Goal: Communication & Community: Answer question/provide support

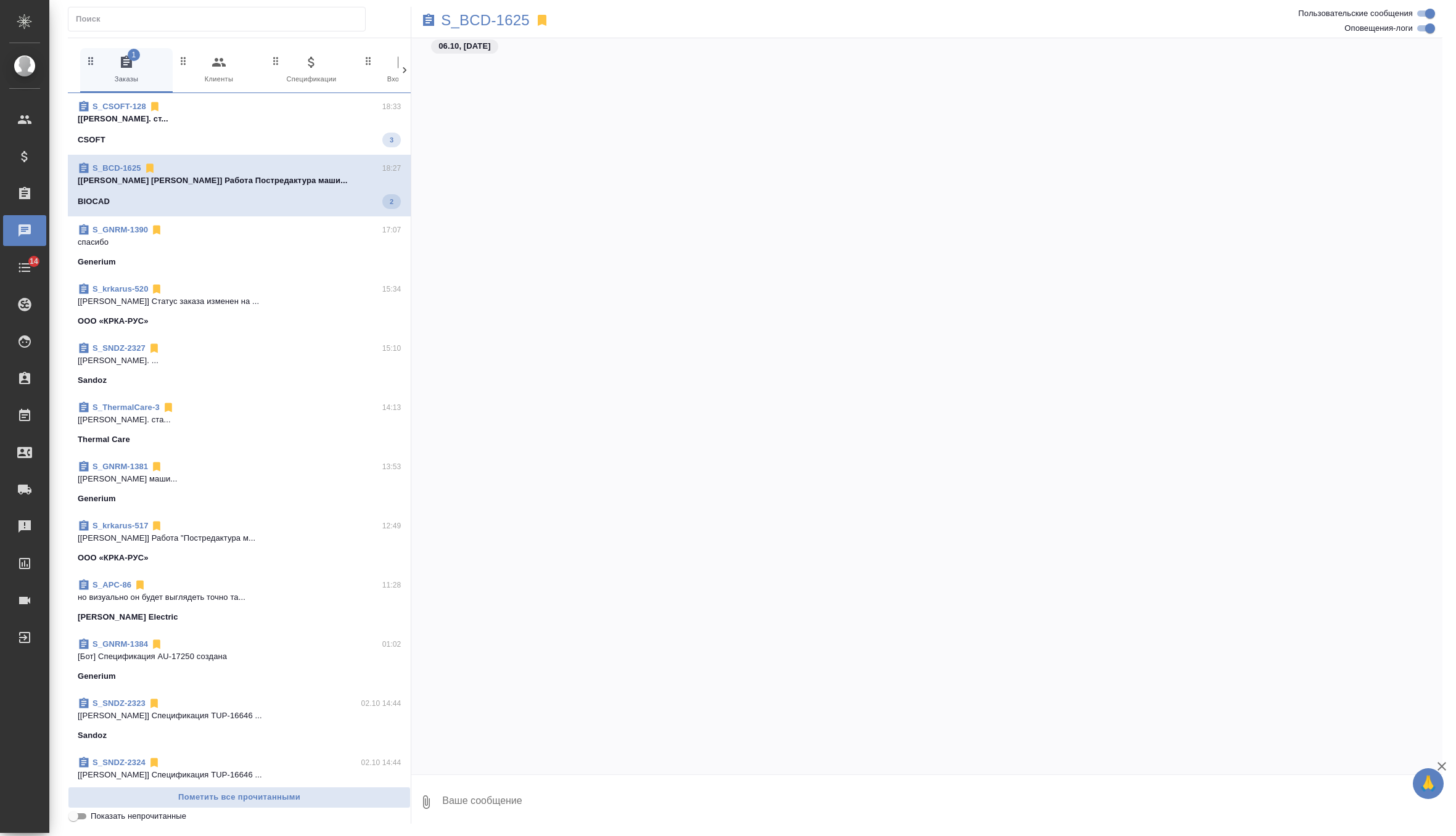
scroll to position [3129, 0]
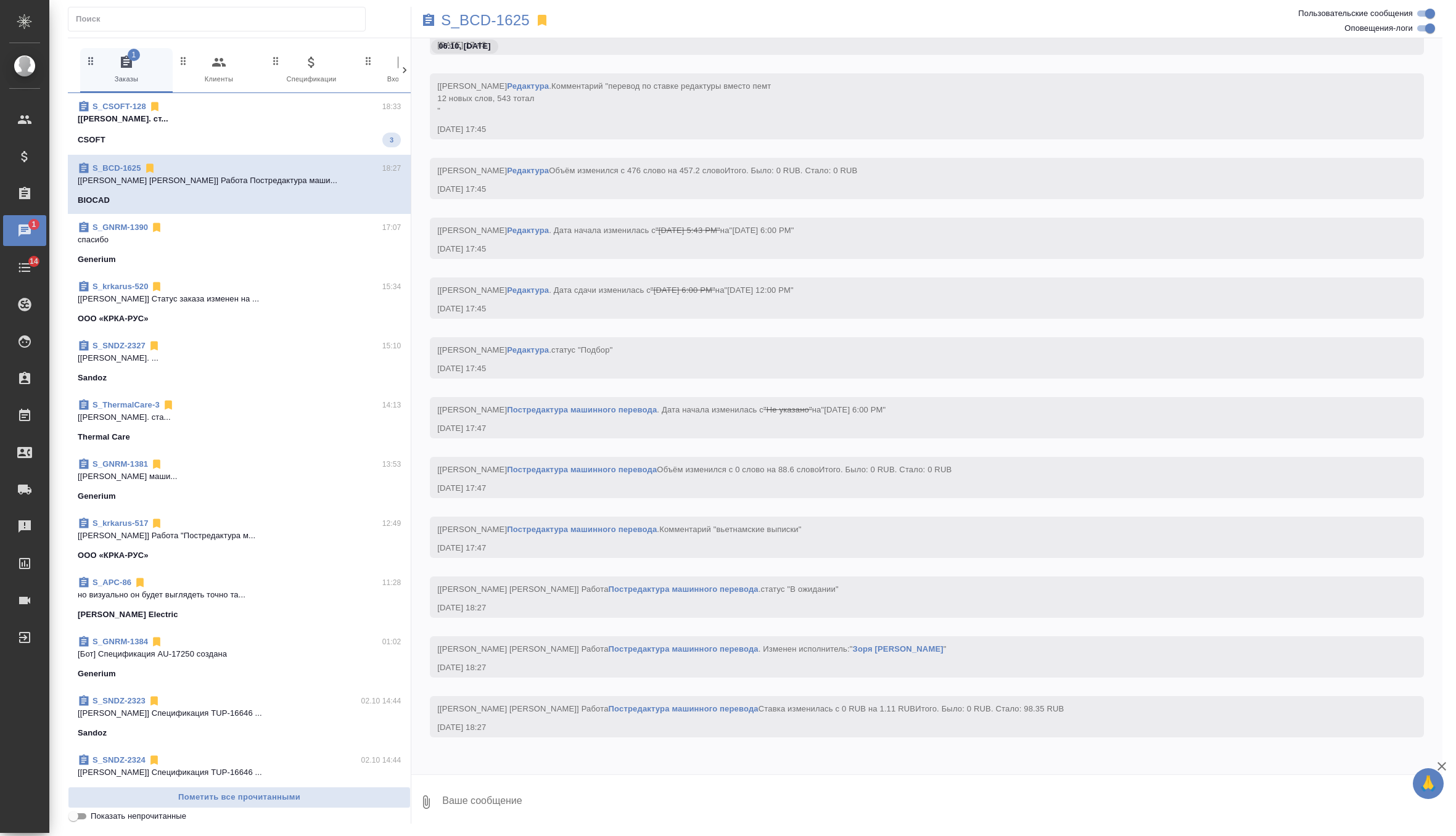
click at [179, 118] on p "[Горшкова Валентина] Работа Перевод. ст..." at bounding box center [239, 119] width 323 height 12
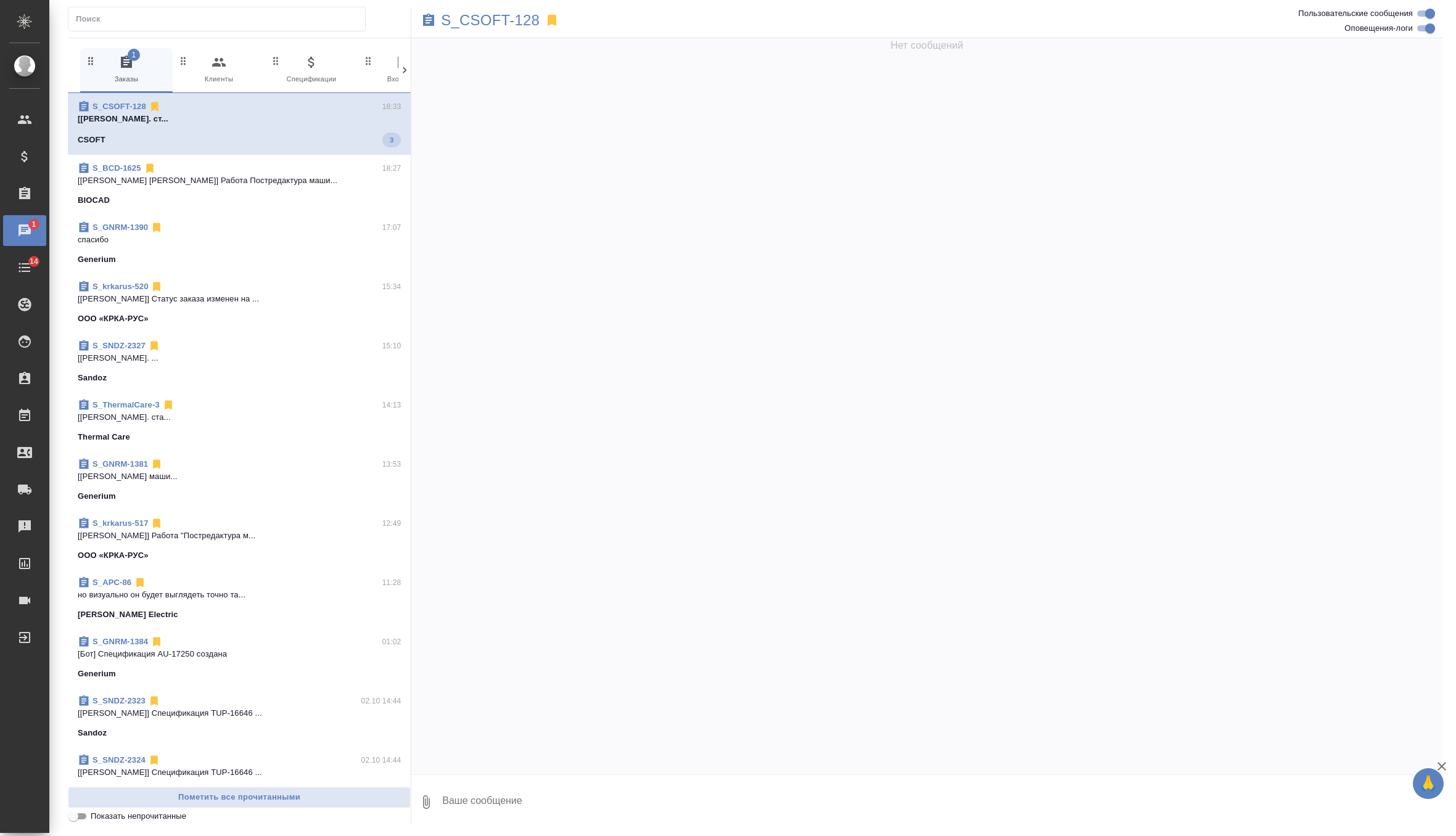
scroll to position [3551, 0]
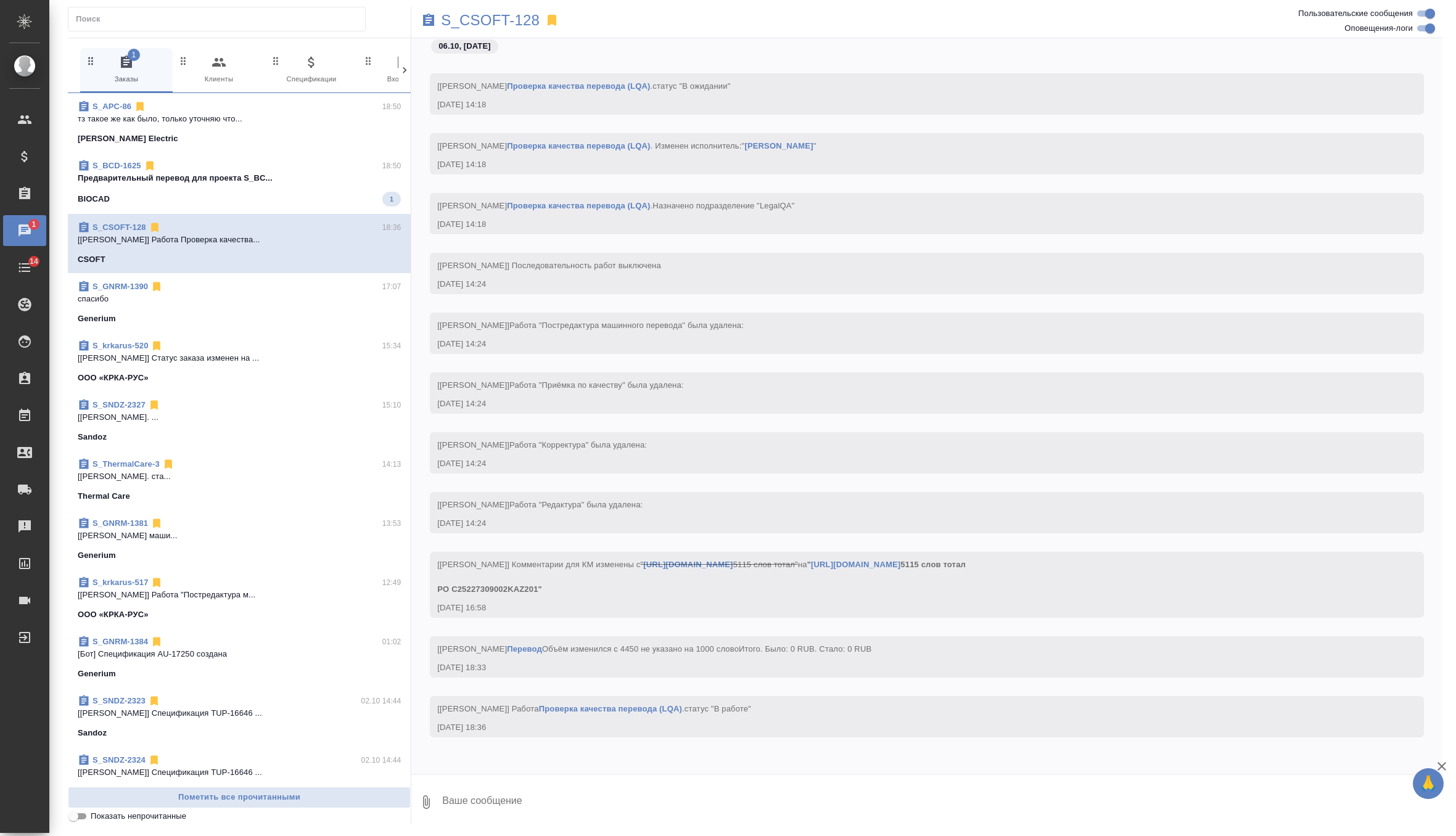
click at [298, 182] on p "Предварительный перевод для проекта S_BC..." at bounding box center [239, 178] width 323 height 12
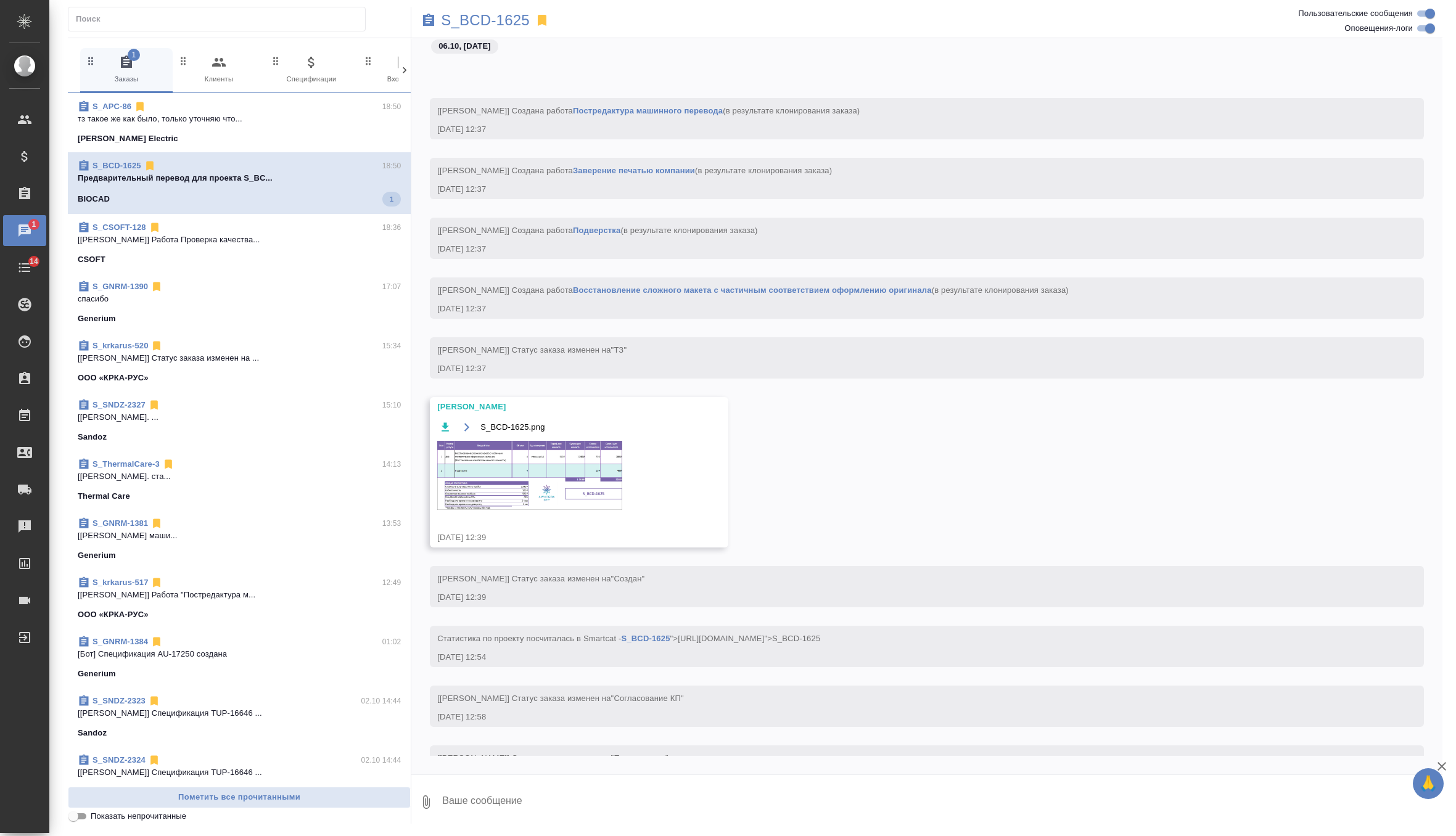
scroll to position [3235, 0]
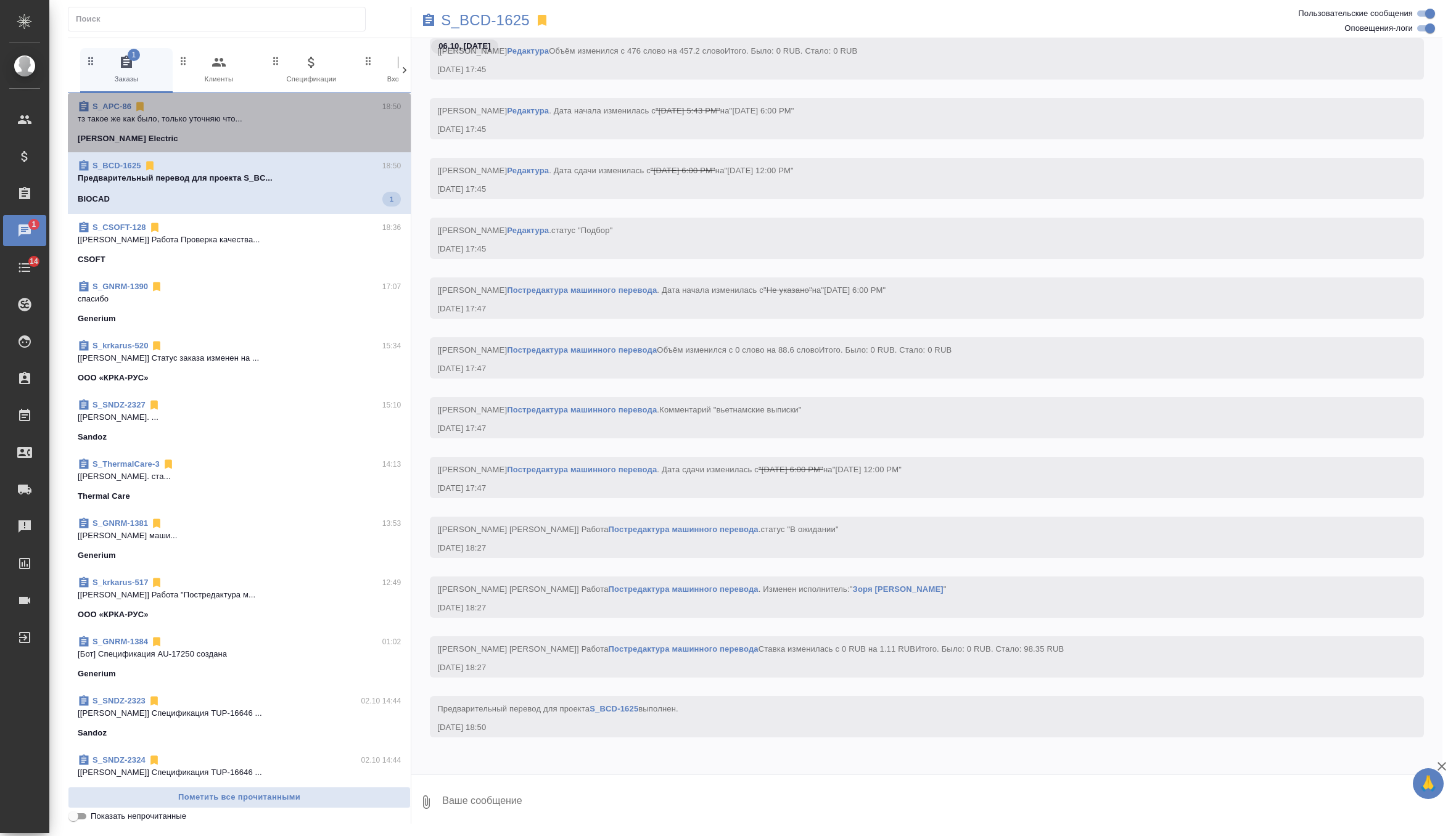
click at [314, 144] on div "[PERSON_NAME] Electric" at bounding box center [239, 138] width 323 height 12
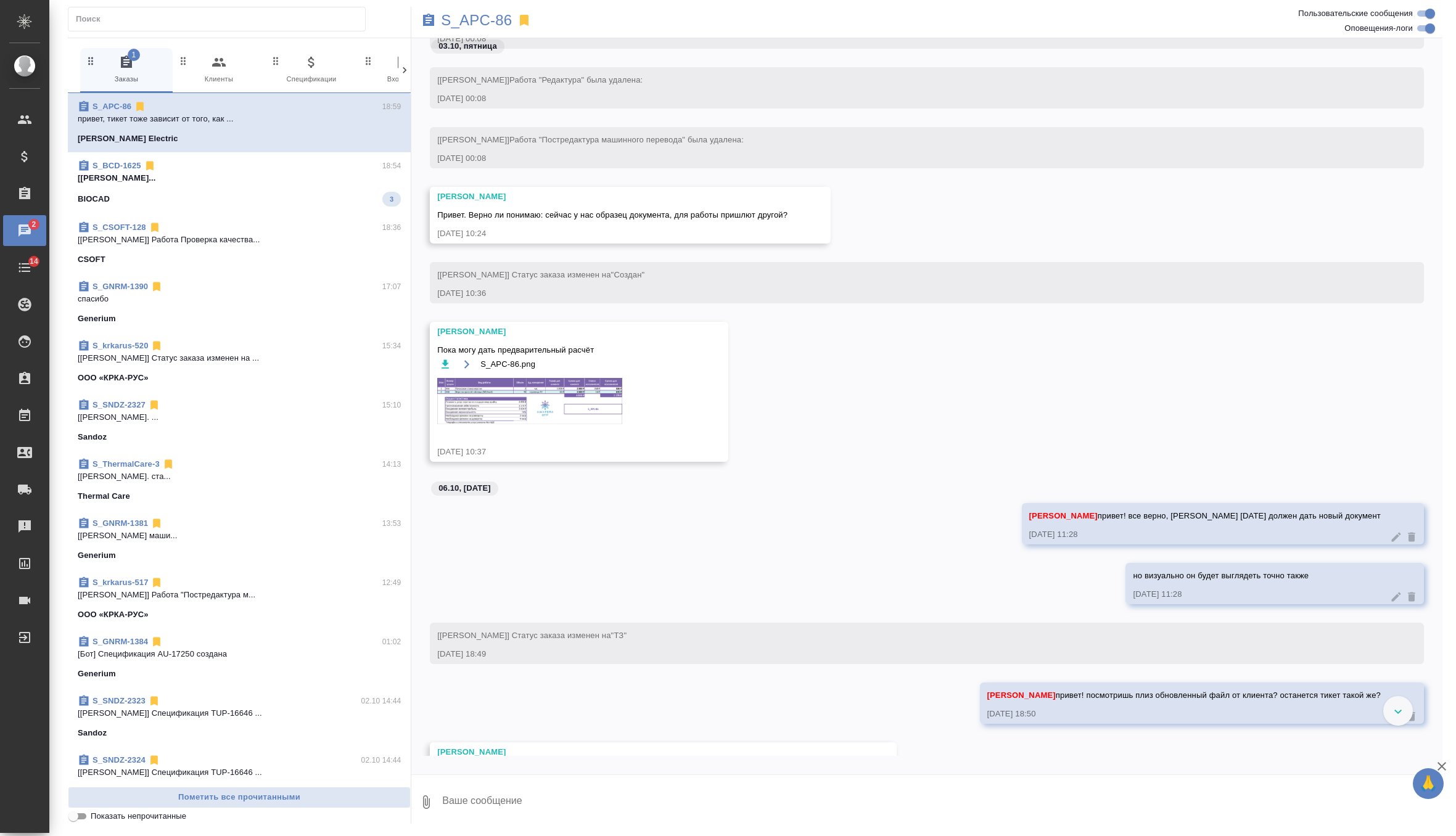
scroll to position [1175, 0]
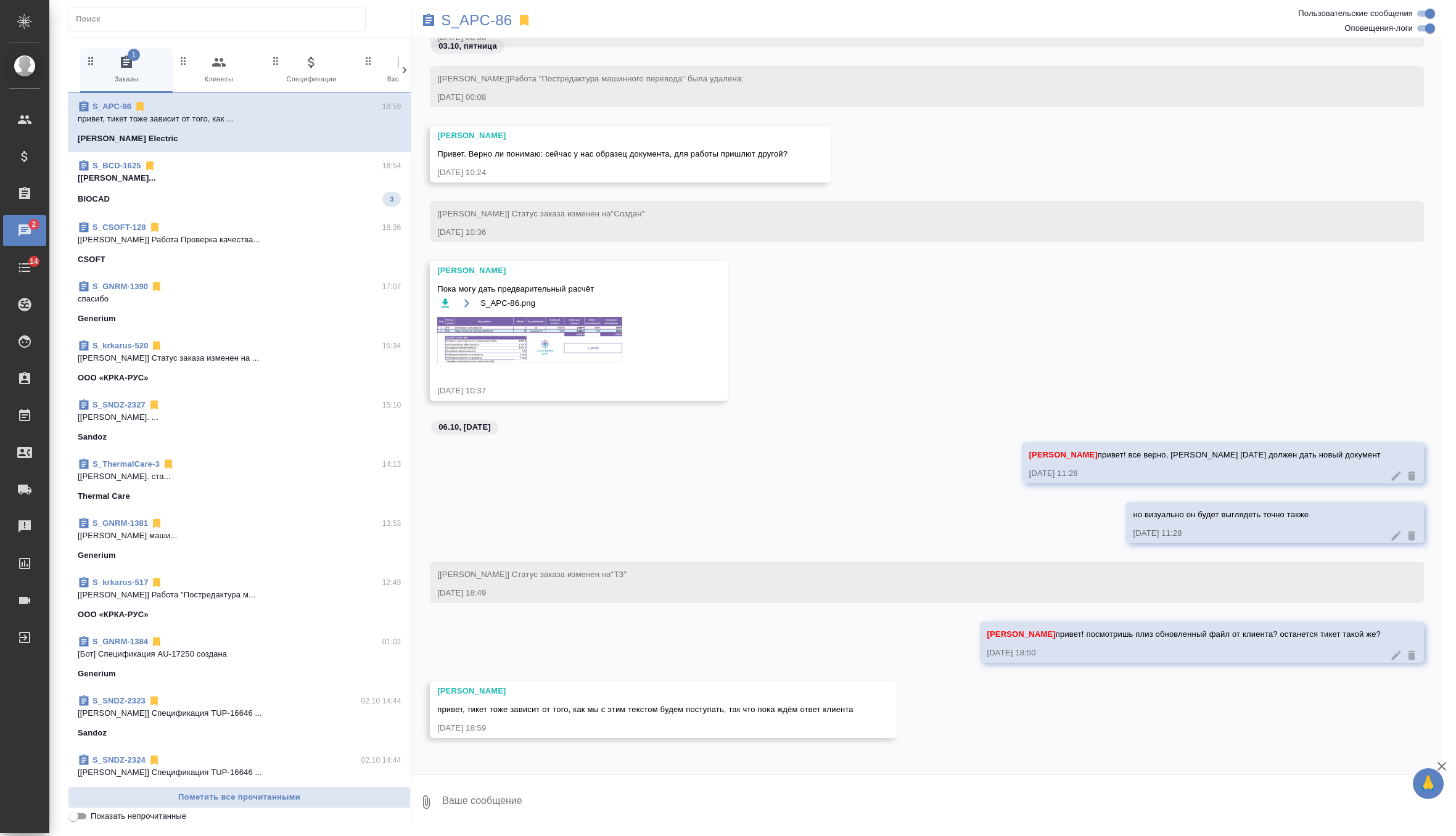
click at [479, 796] on textarea at bounding box center [941, 801] width 1001 height 42
type textarea "окей, спасибо!"
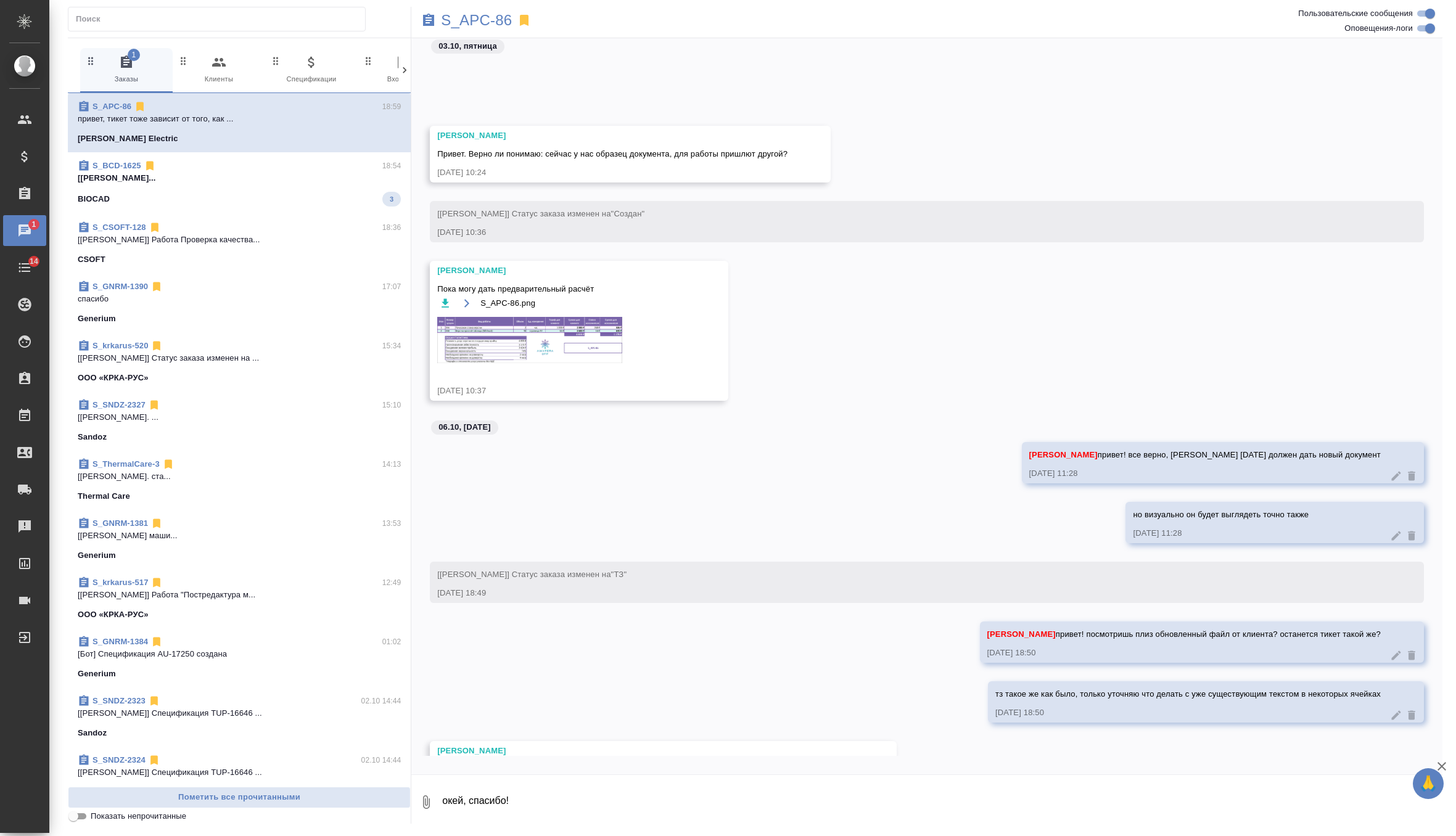
scroll to position [1294, 0]
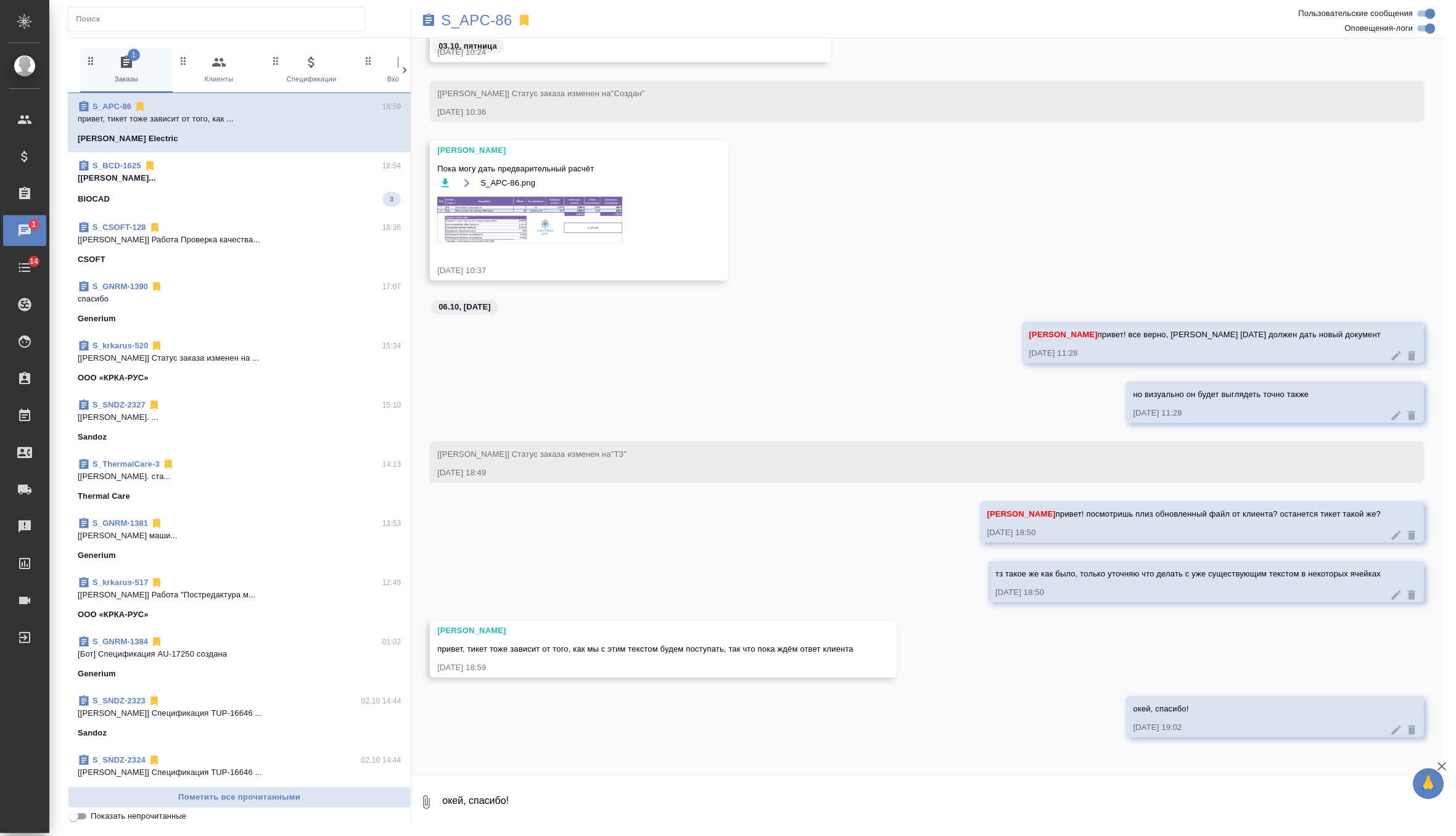
click at [340, 192] on div "BIOCAD 3" at bounding box center [239, 199] width 323 height 15
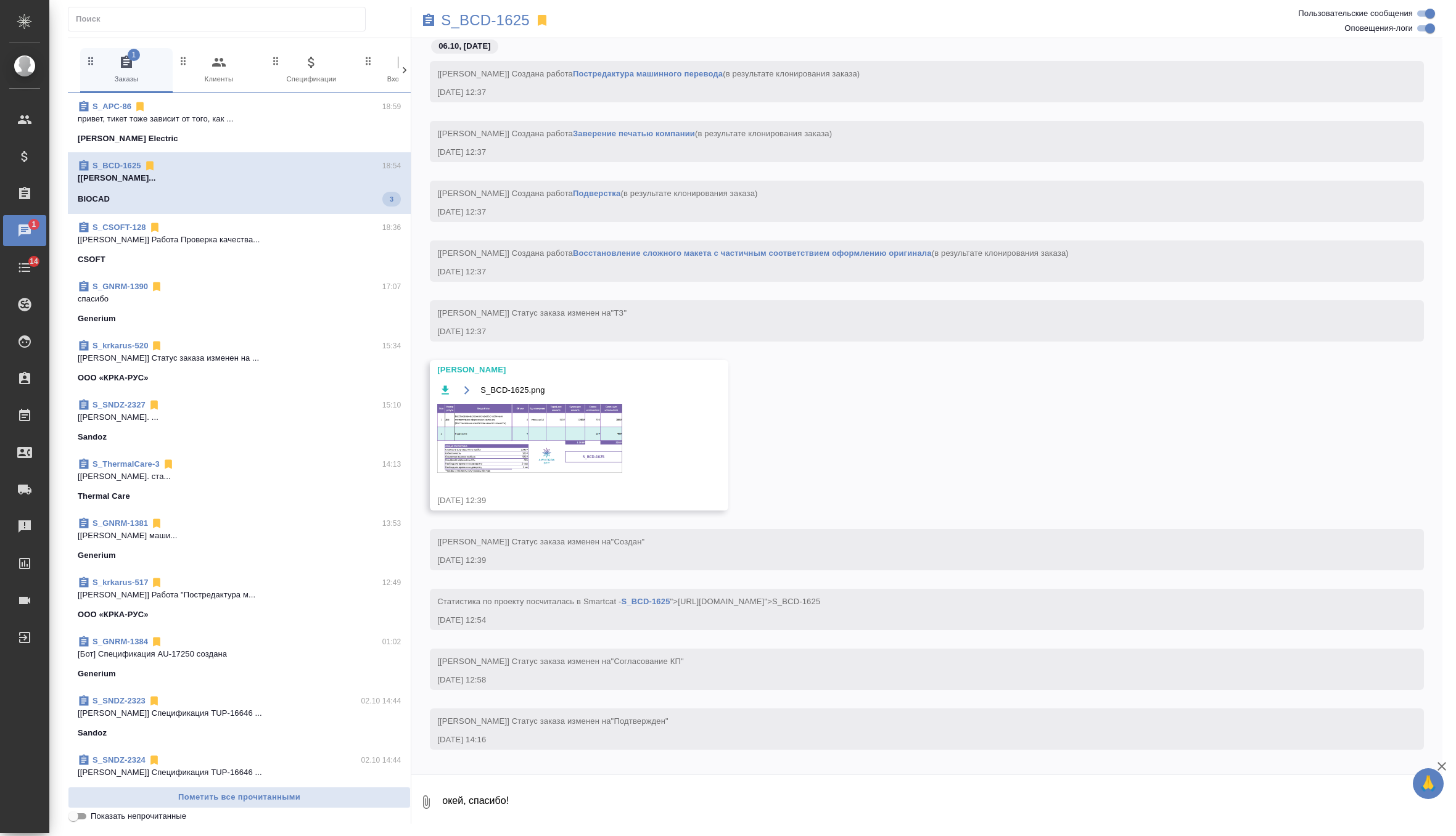
scroll to position [3377, 0]
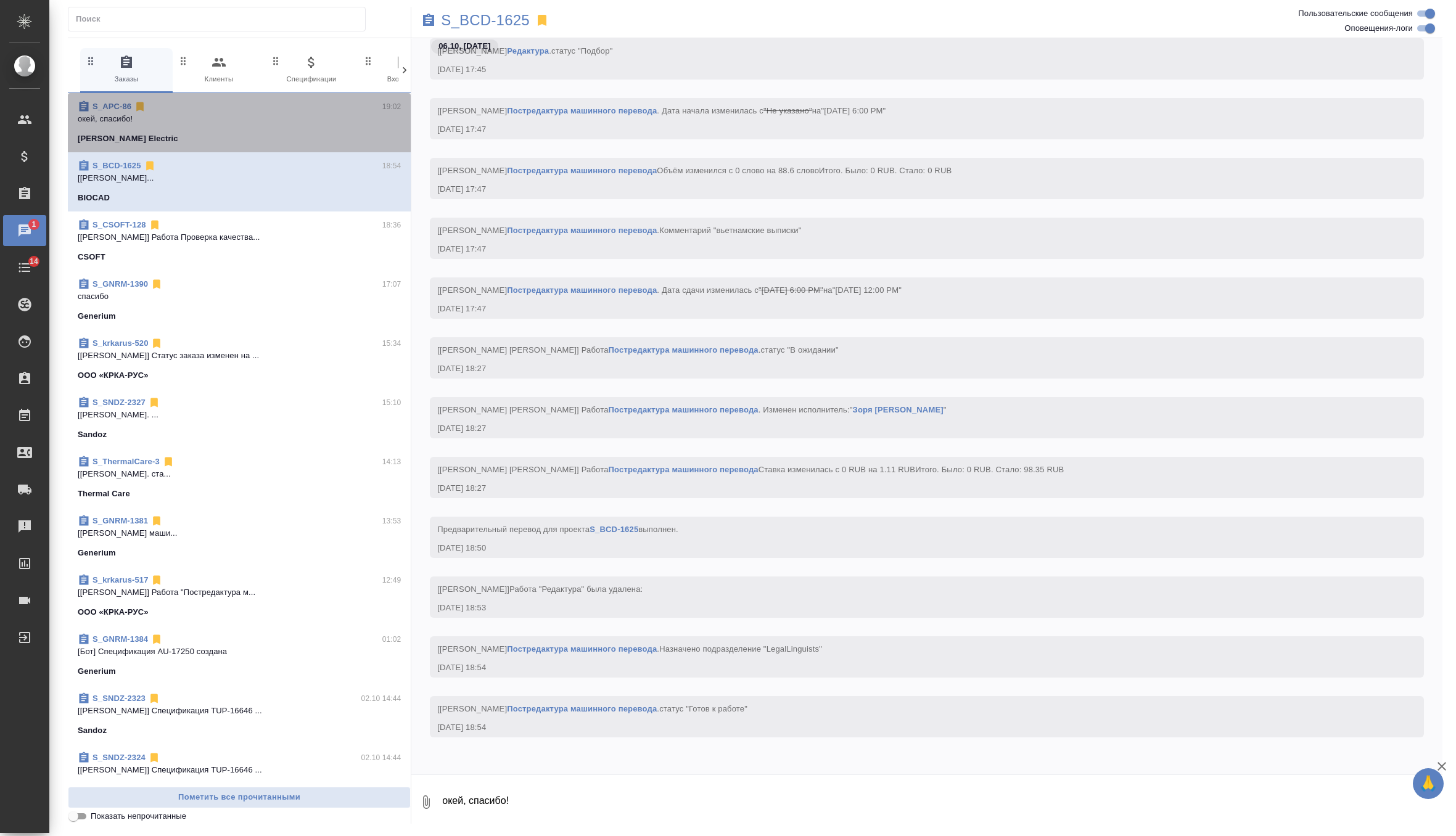
click at [317, 132] on div "[PERSON_NAME] Electric" at bounding box center [239, 138] width 323 height 12
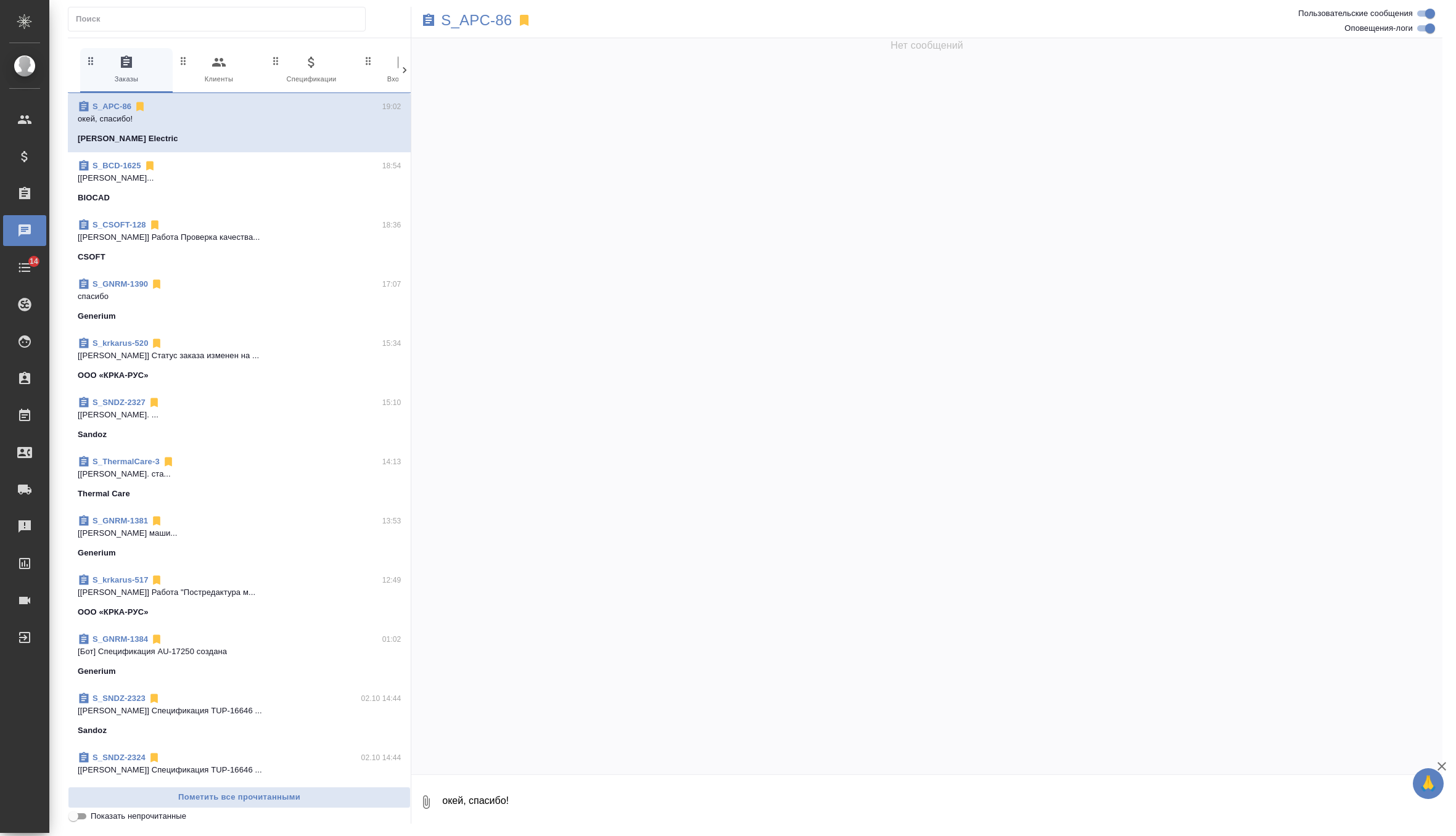
scroll to position [1249, 0]
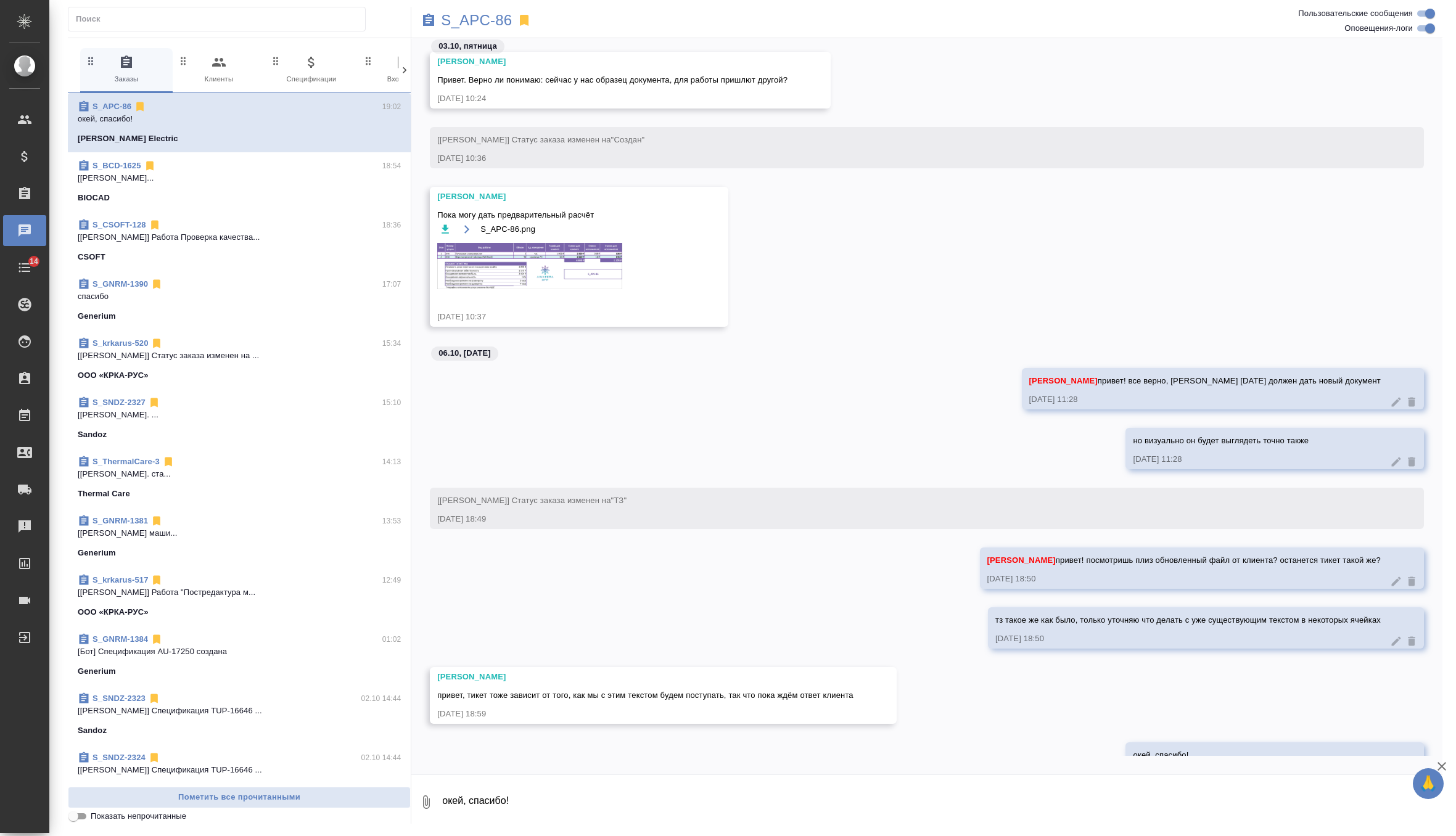
click at [480, 807] on textarea "окей, спасибо!" at bounding box center [941, 801] width 1001 height 42
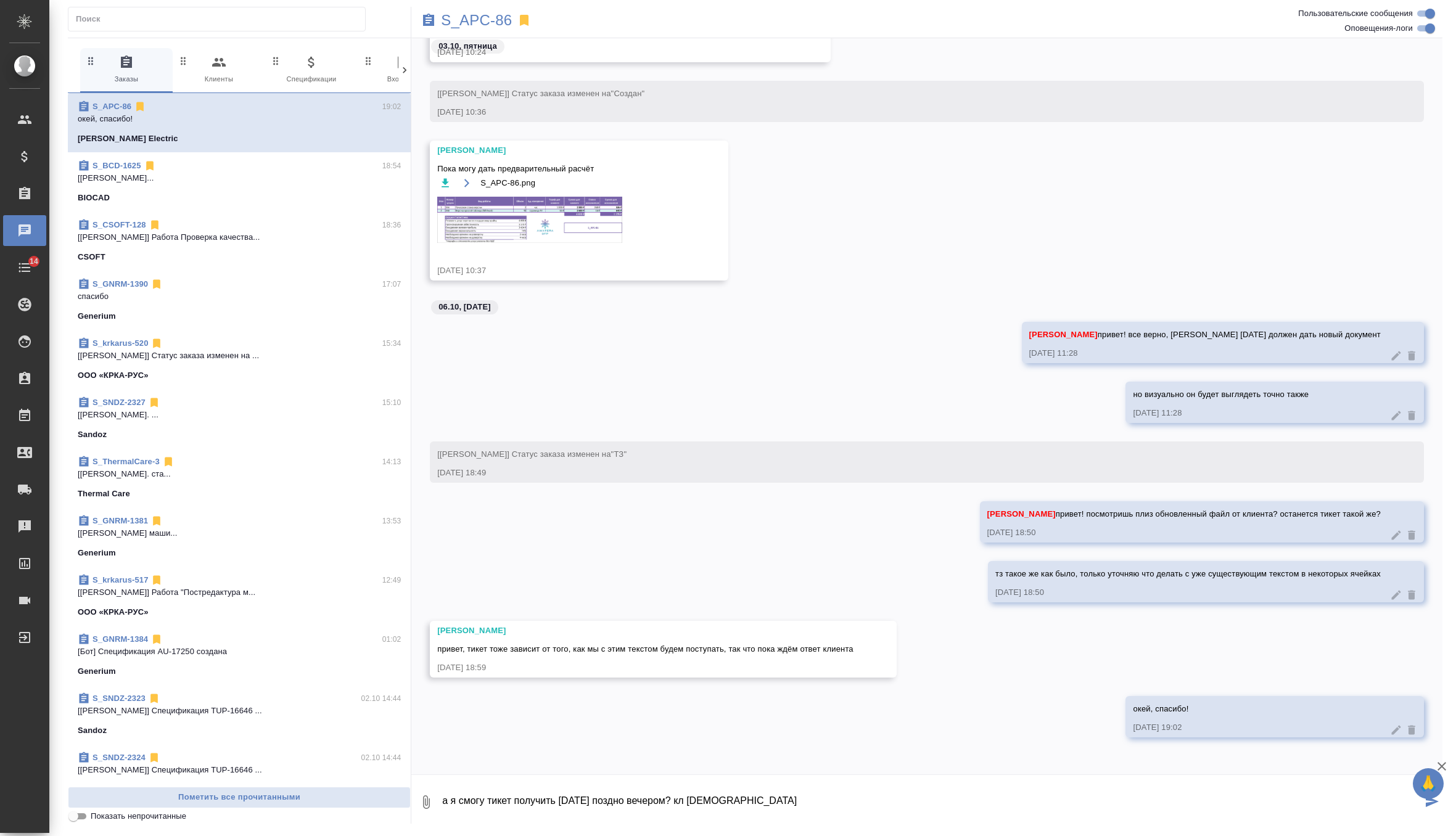
type textarea "а я смогу тикет получить сегодня поздно вечером? кл американец"
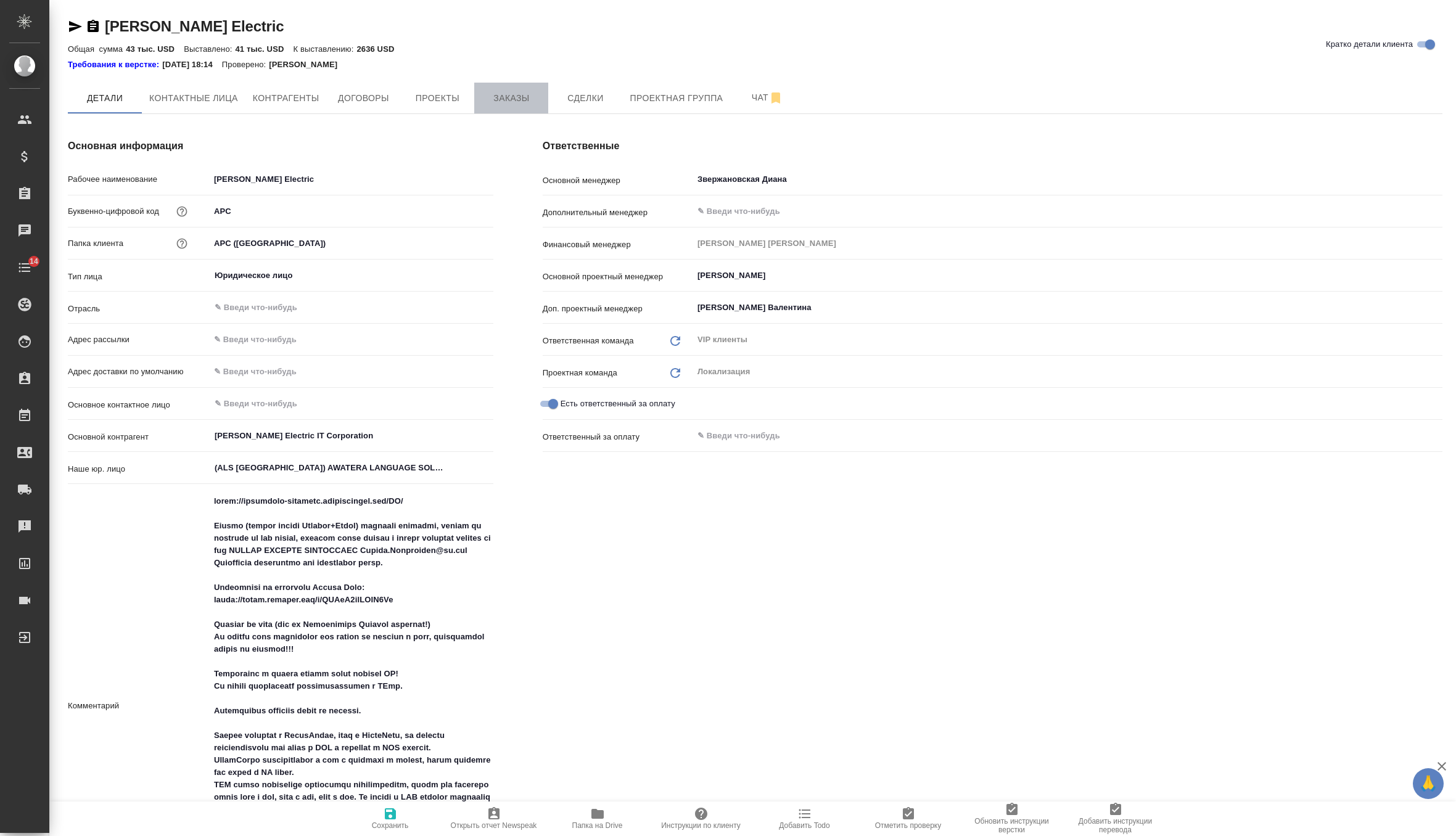
click at [539, 106] on button "Заказы" at bounding box center [511, 98] width 74 height 31
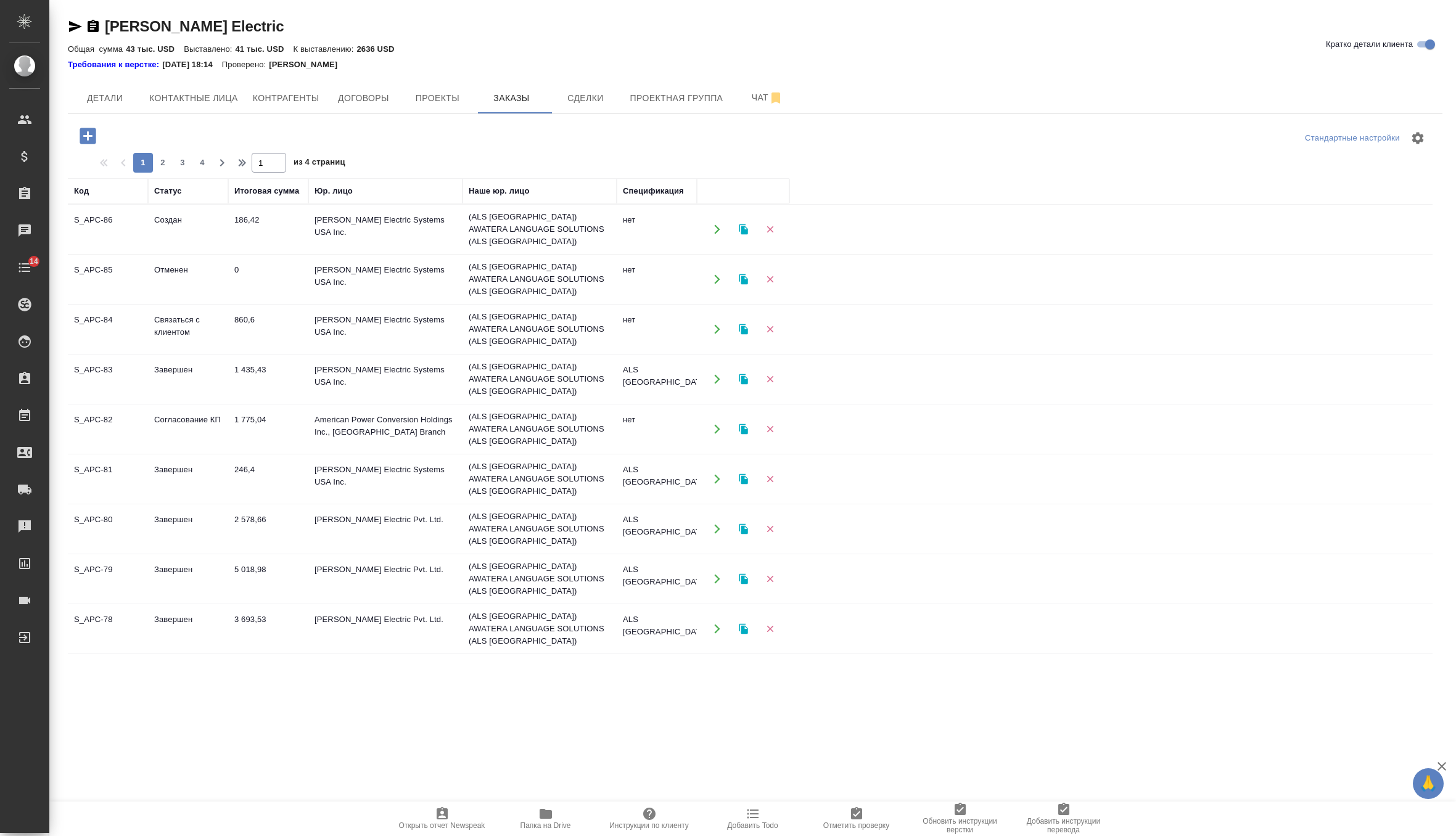
click at [267, 236] on td "186,42" at bounding box center [268, 229] width 80 height 43
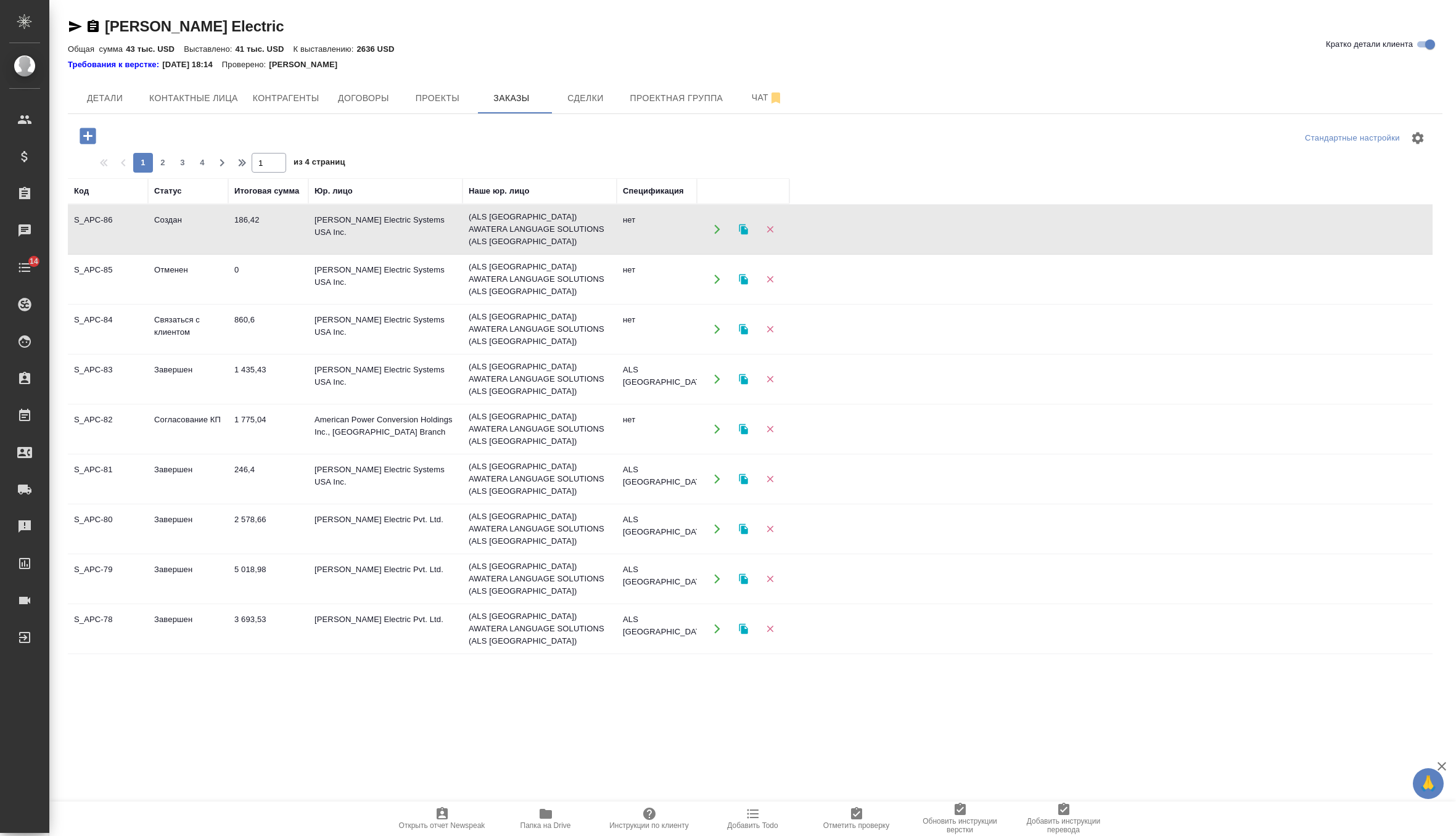
click at [267, 236] on td "186,42" at bounding box center [268, 229] width 80 height 43
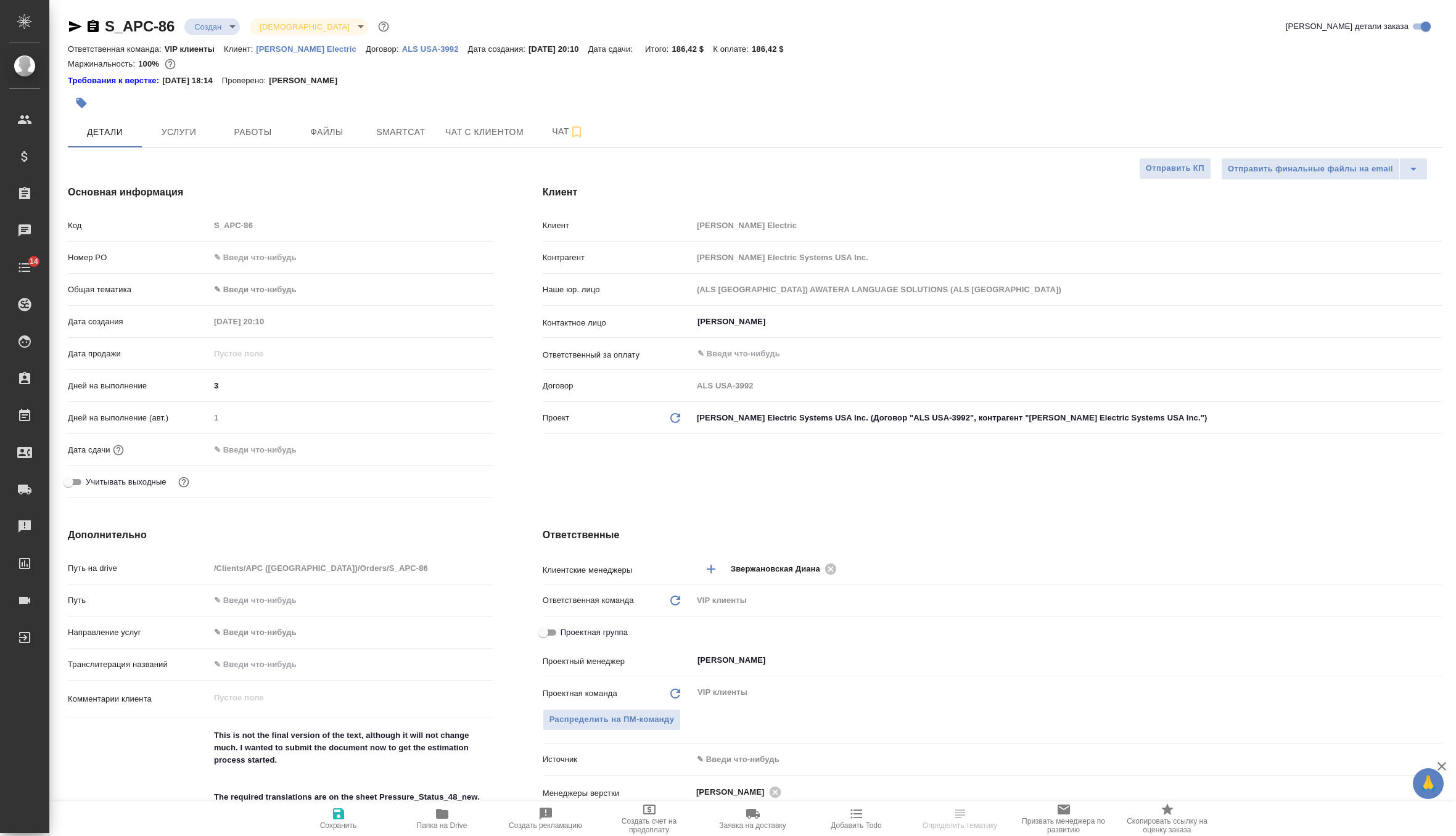
select select "RU"
click at [313, 135] on span "Файлы" at bounding box center [327, 132] width 60 height 15
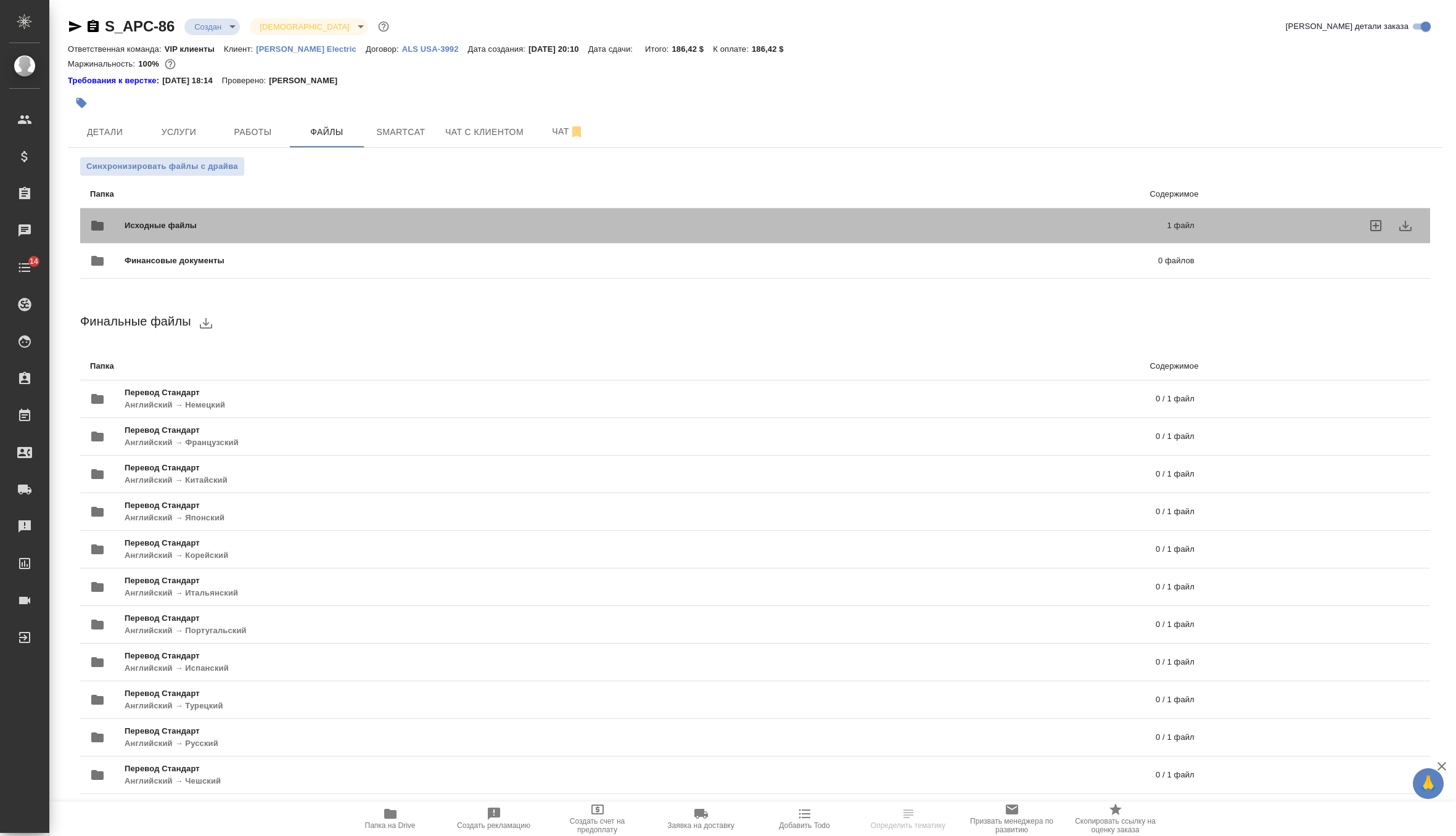
click at [192, 226] on span "Исходные файлы" at bounding box center [403, 226] width 558 height 12
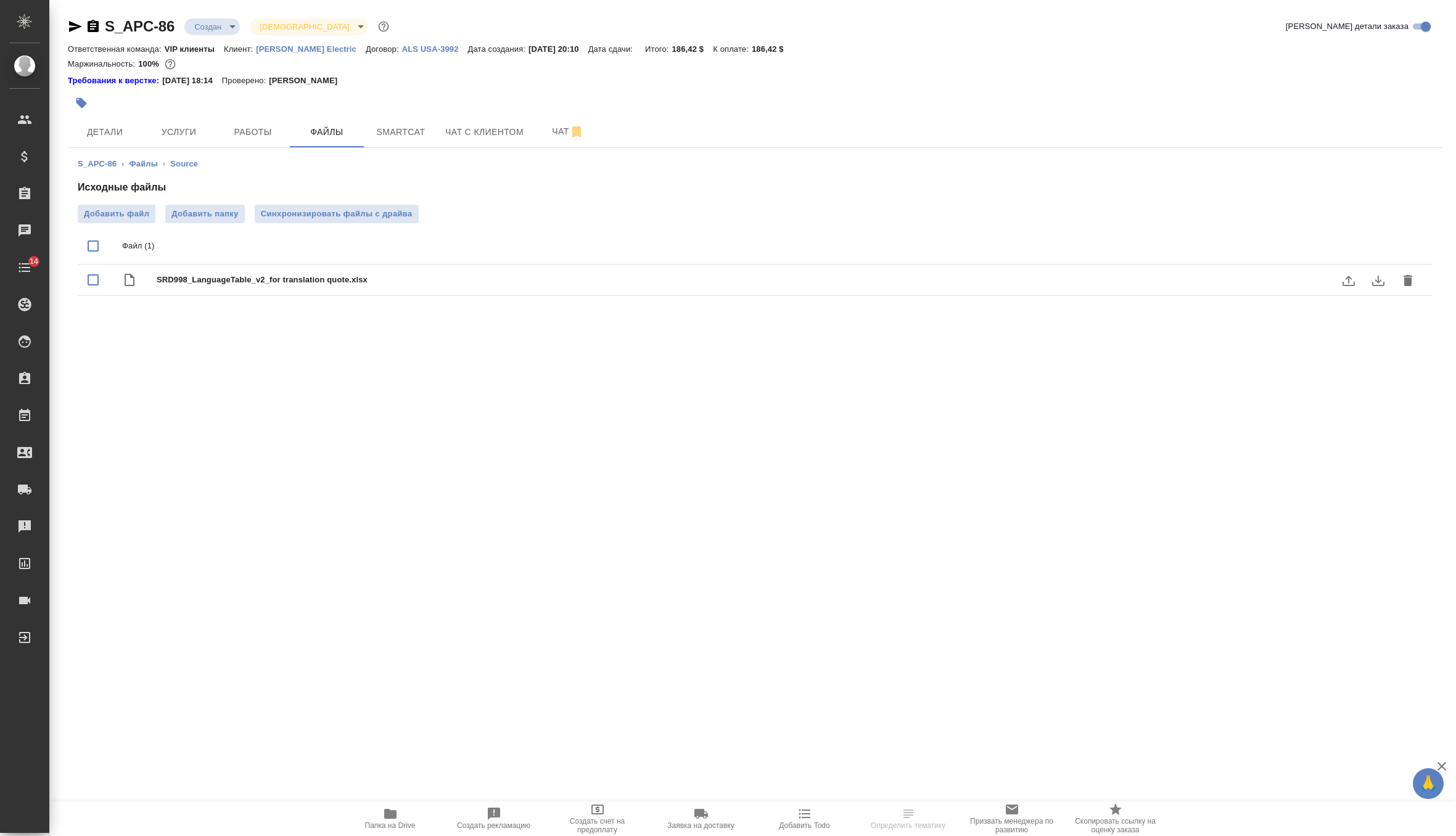
click at [94, 277] on input "checkbox" at bounding box center [93, 279] width 26 height 26
checkbox input "true"
click at [1406, 276] on icon "delete" at bounding box center [1408, 280] width 9 height 11
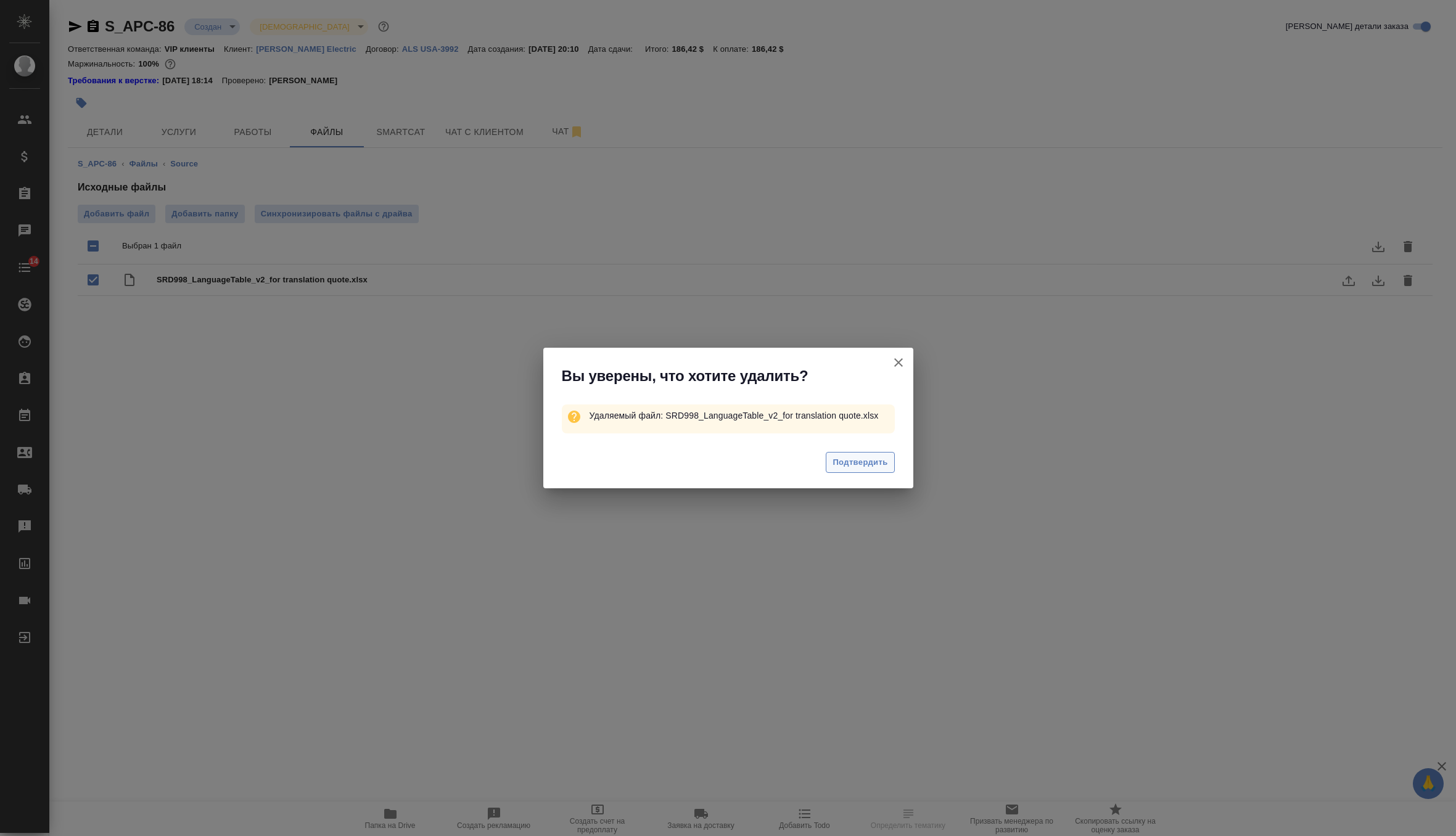
click at [879, 464] on span "Подтвердить" at bounding box center [859, 462] width 55 height 14
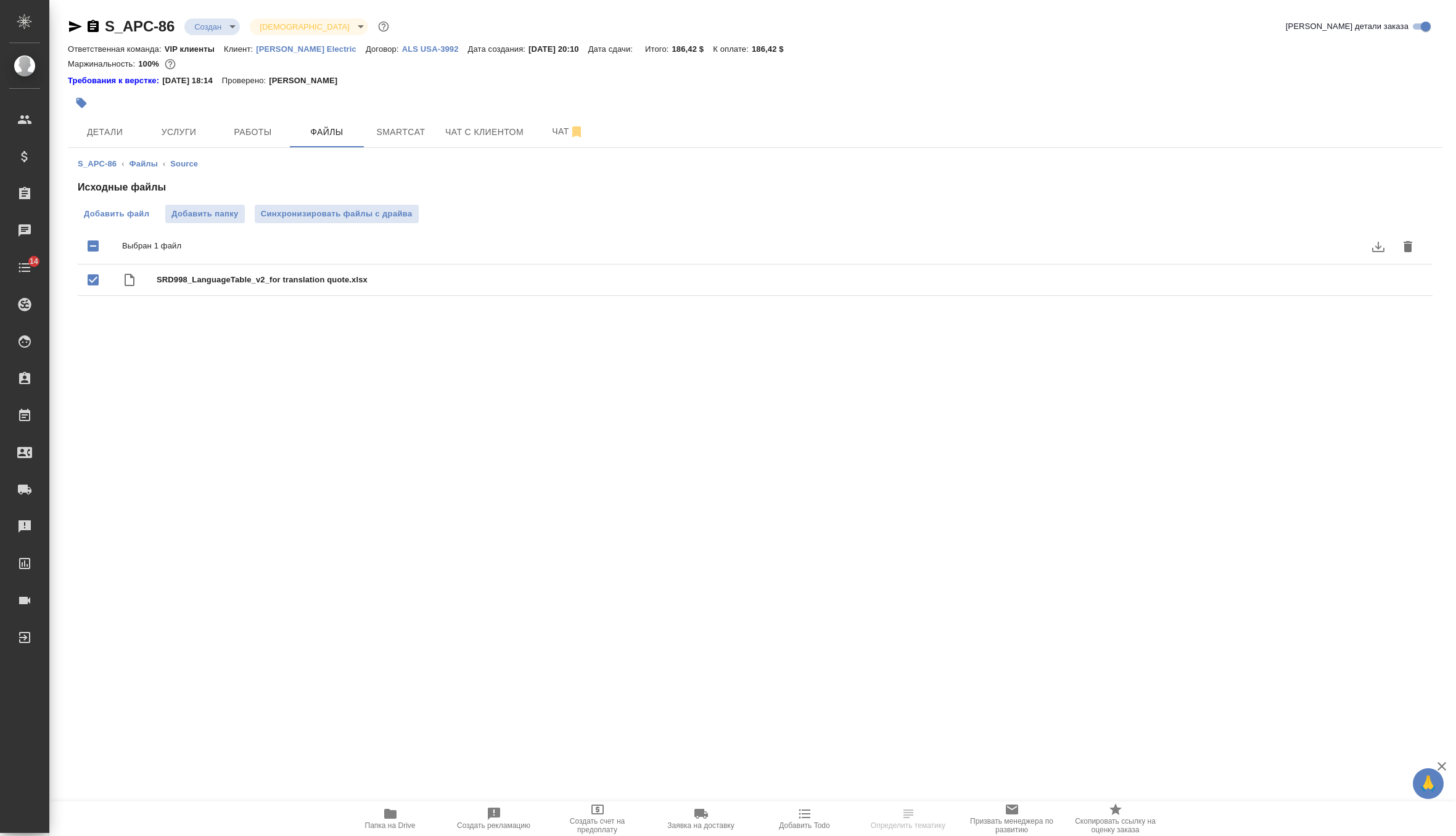
click at [117, 212] on span "Добавить файл" at bounding box center [116, 214] width 65 height 12
click at [0, 0] on input "Добавить файл" at bounding box center [0, 0] width 0 height 0
click at [334, 210] on span "Синхронизировать файлы с драйва" at bounding box center [336, 214] width 151 height 12
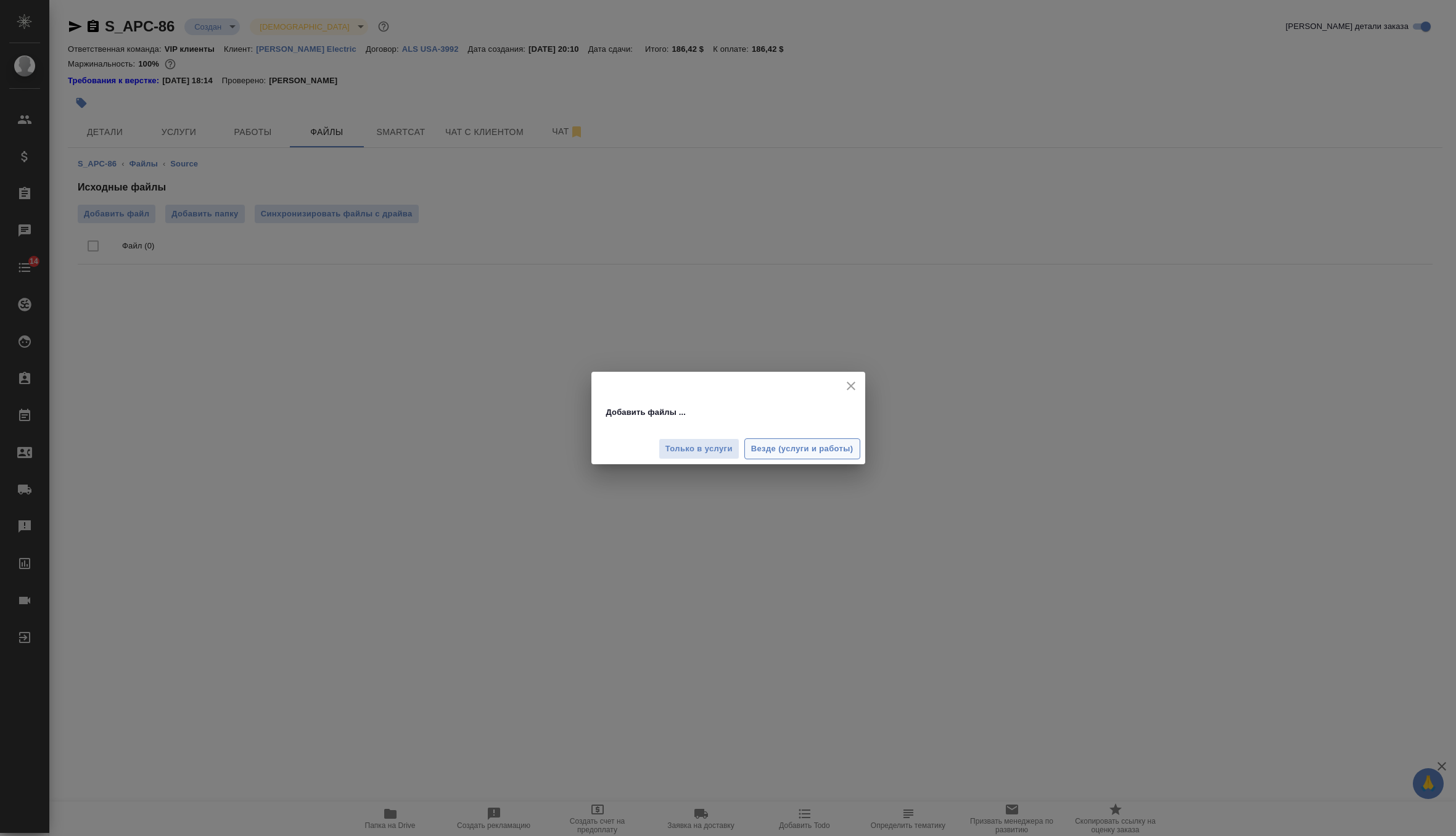
click at [777, 450] on span "Везде (услуги и работы)" at bounding box center [801, 449] width 102 height 14
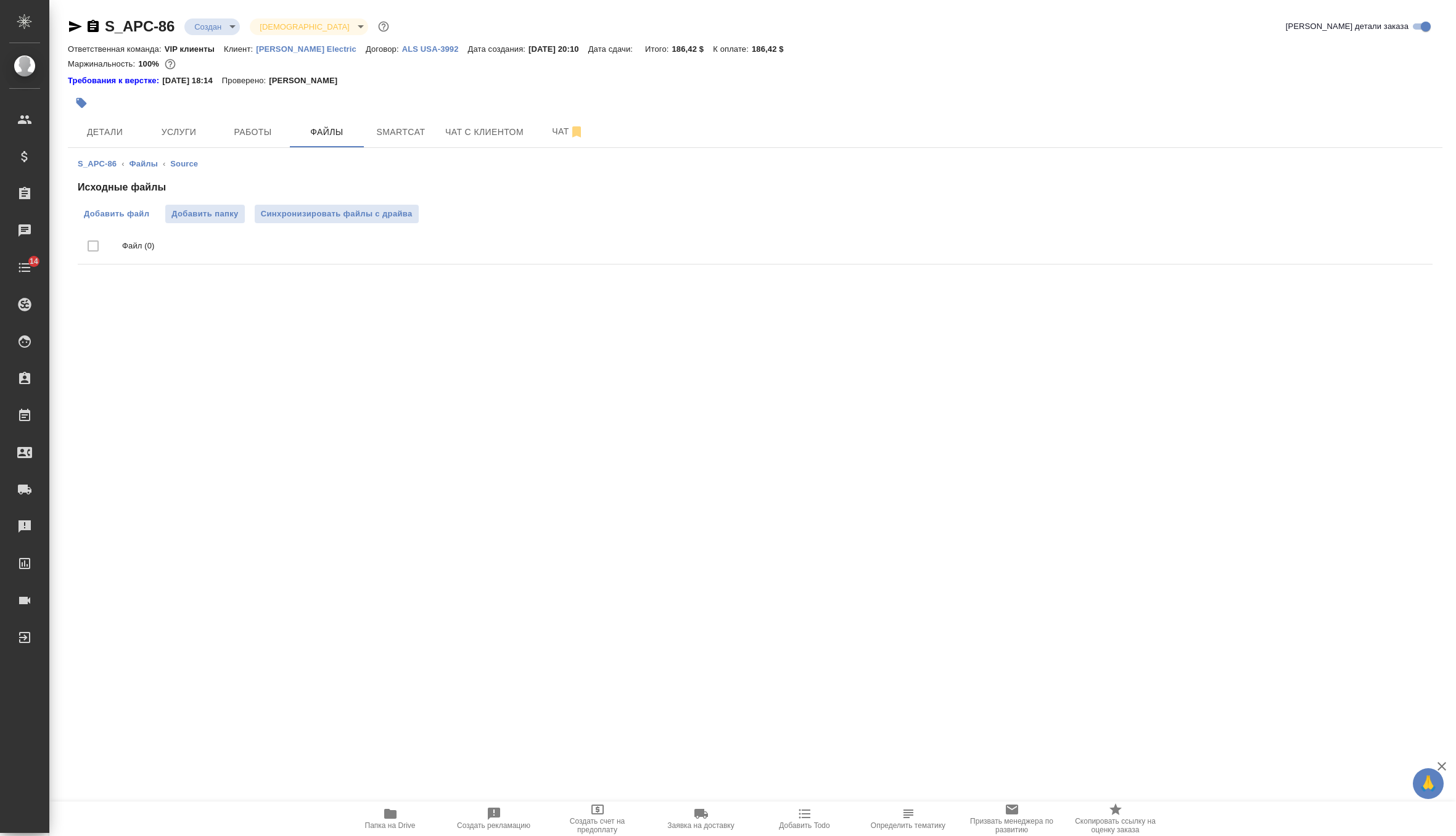
click at [101, 214] on span "Добавить файл" at bounding box center [116, 214] width 65 height 12
click at [0, 0] on input "Добавить файл" at bounding box center [0, 0] width 0 height 0
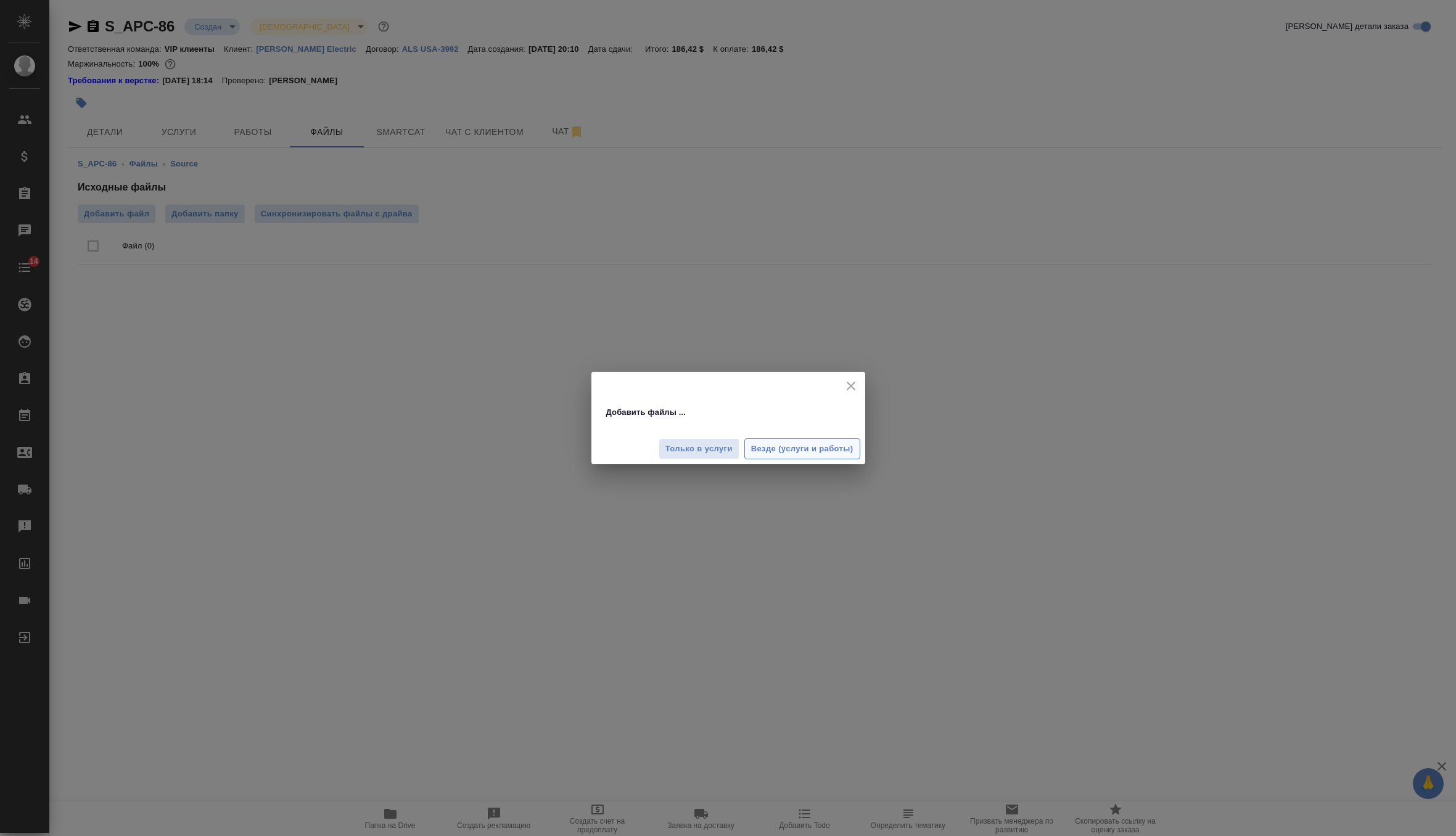
click at [822, 450] on span "Везде (услуги и работы)" at bounding box center [801, 449] width 102 height 14
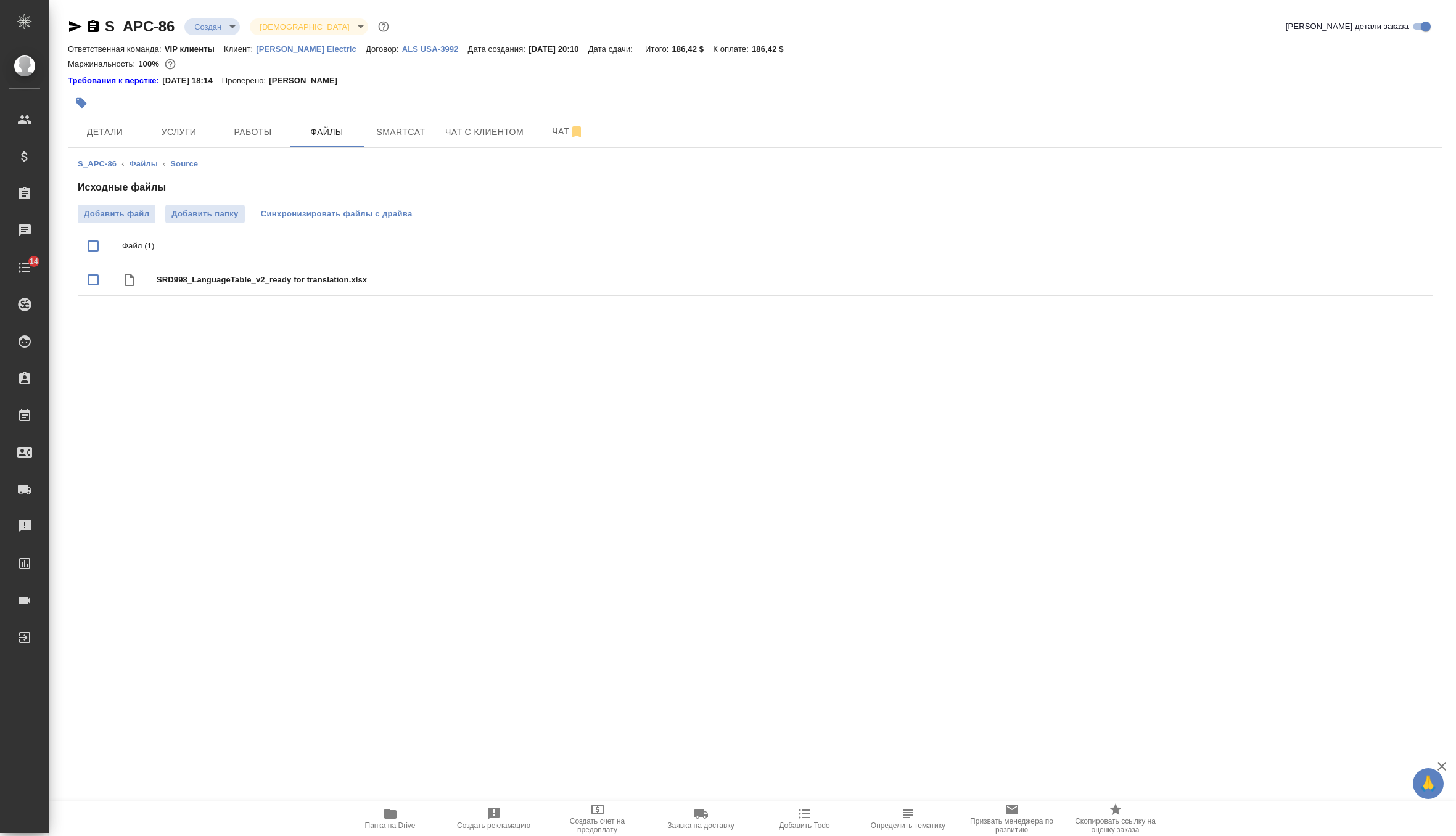
click at [324, 220] on span "Синхронизировать файлы с драйва" at bounding box center [336, 214] width 151 height 12
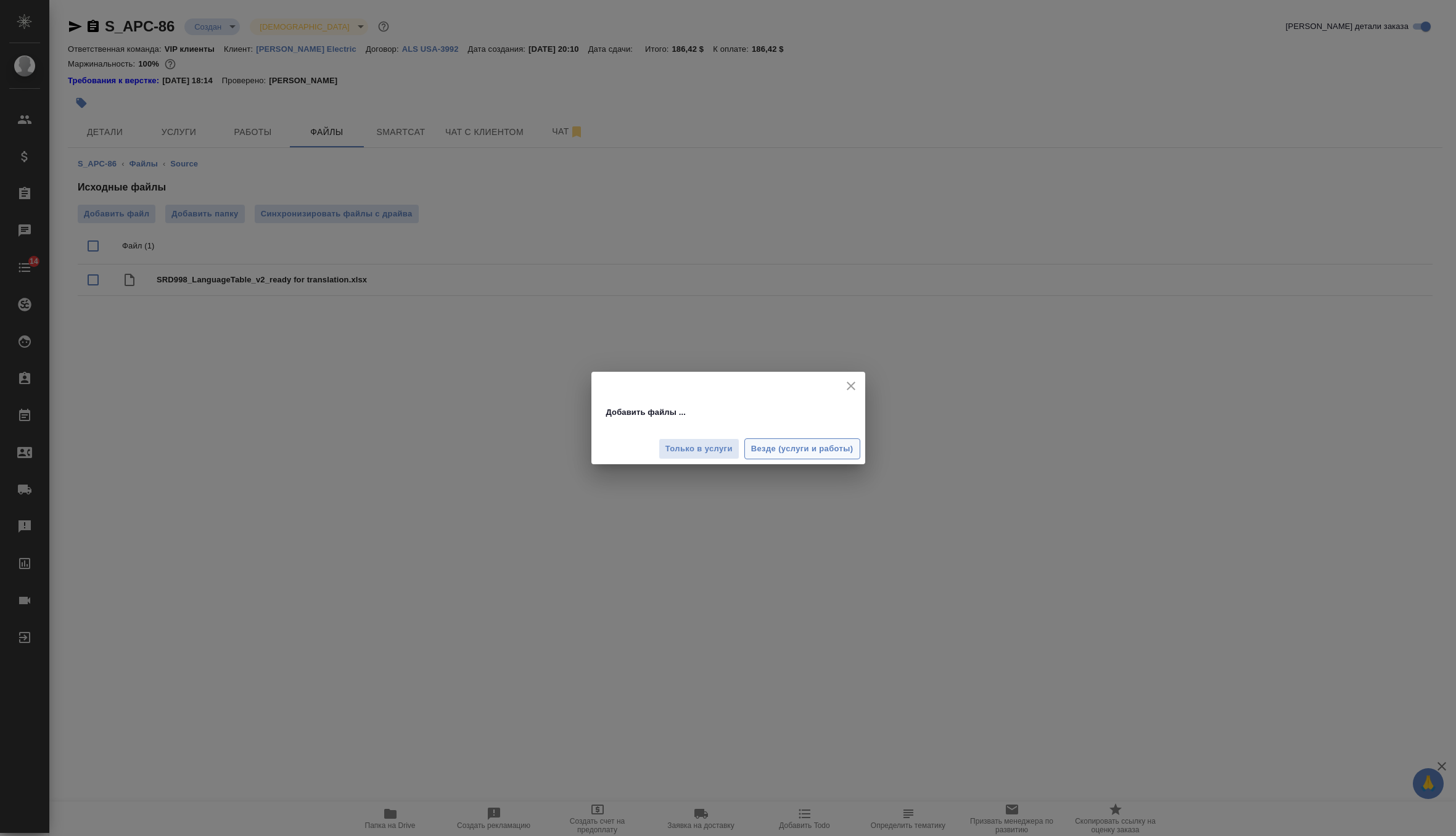
click at [777, 450] on span "Везде (услуги и работы)" at bounding box center [801, 449] width 102 height 14
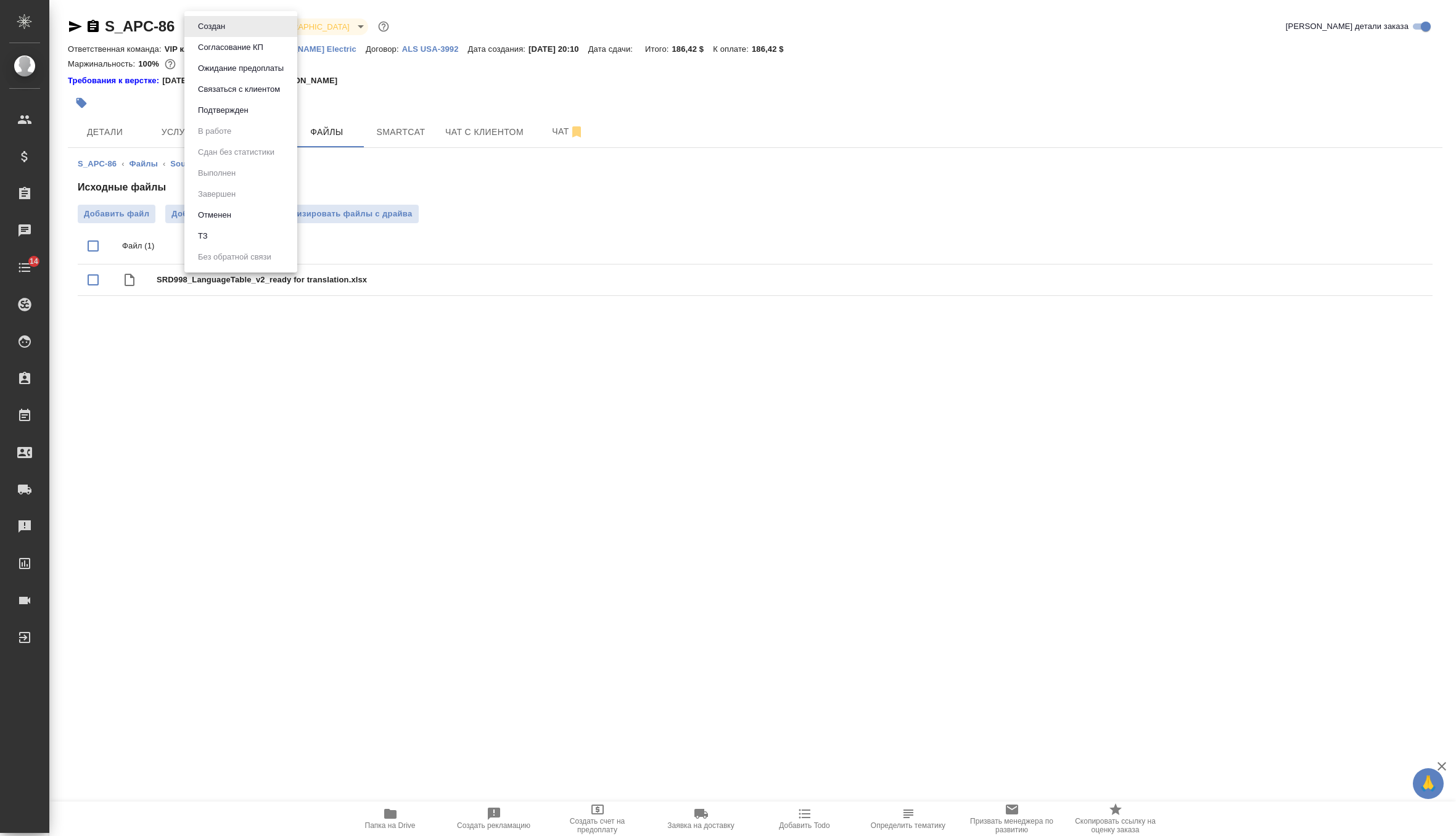
click at [227, 24] on body "🙏 .cls-1 fill:#fff; AWATERA Zverzhanovskaya Diana Клиенты Спецификации Заказы 0…" at bounding box center [728, 418] width 1456 height 836
click at [232, 236] on li "ТЗ" at bounding box center [241, 236] width 113 height 21
click at [548, 142] on button "Чат" at bounding box center [568, 132] width 74 height 31
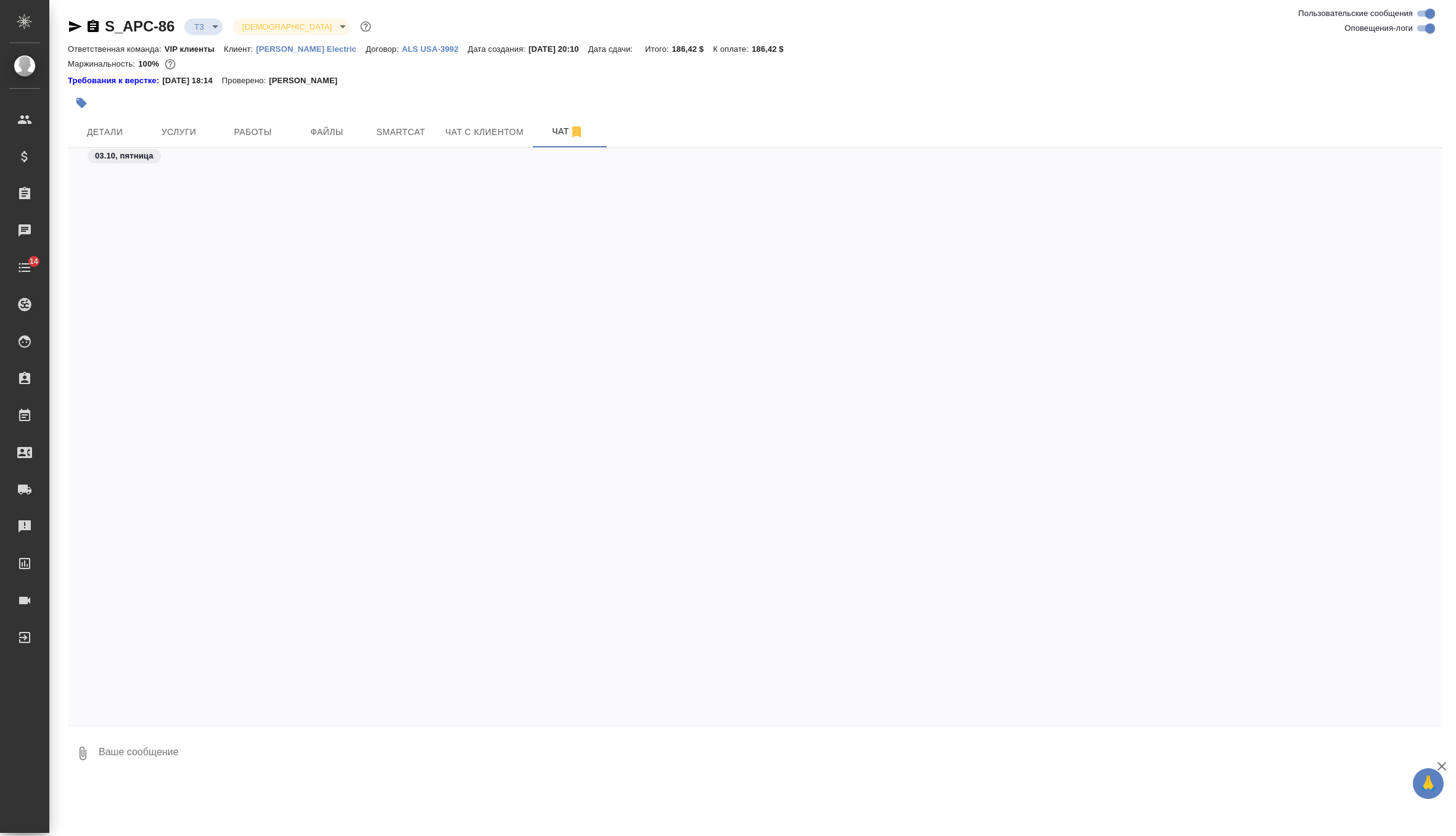
scroll to position [2286, 0]
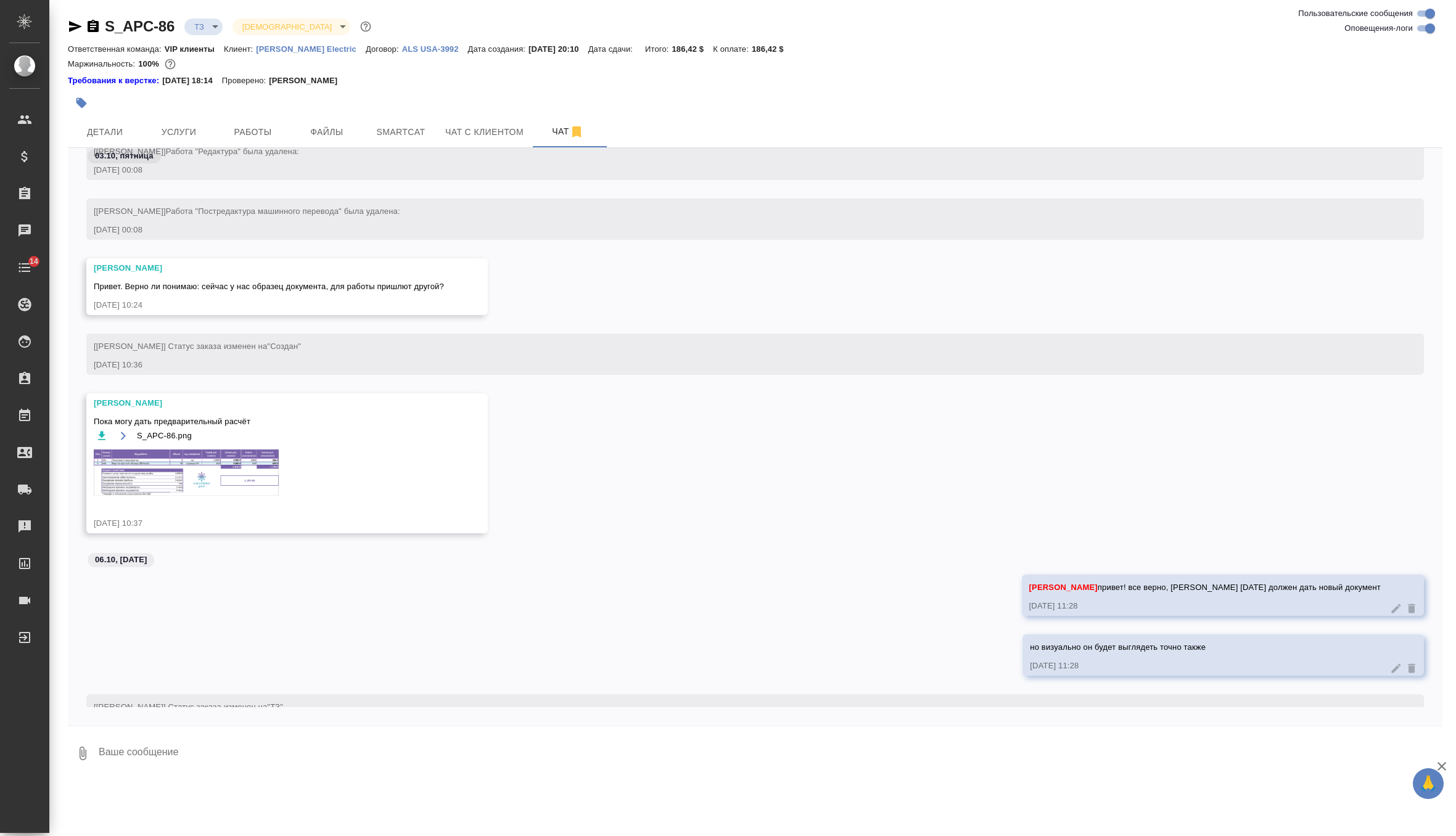
click at [284, 746] on textarea at bounding box center [770, 753] width 1344 height 42
type textarea """
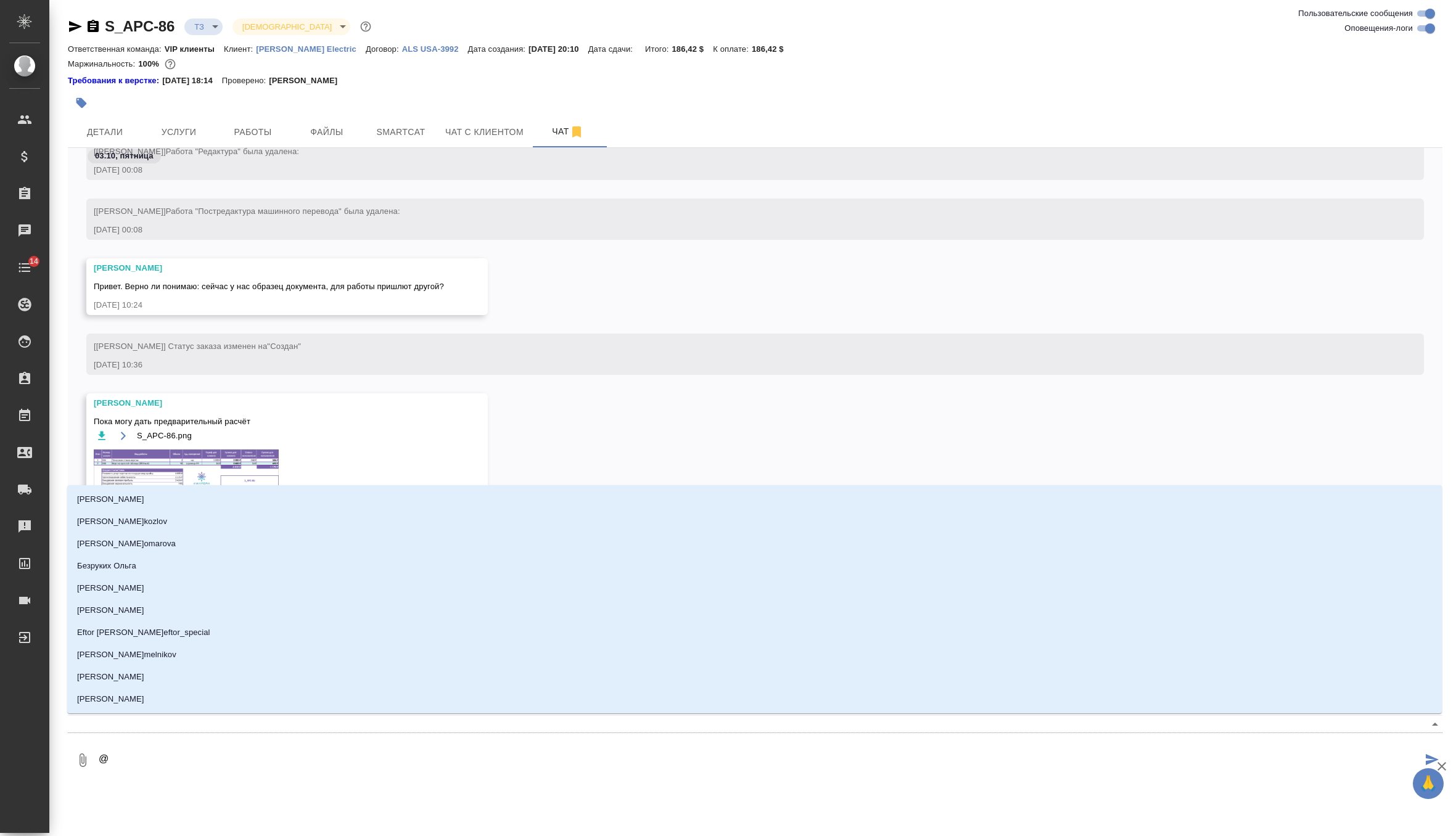
type textarea "@м"
type input "м"
type textarea "@ма"
type input "ма"
type textarea "@мал"
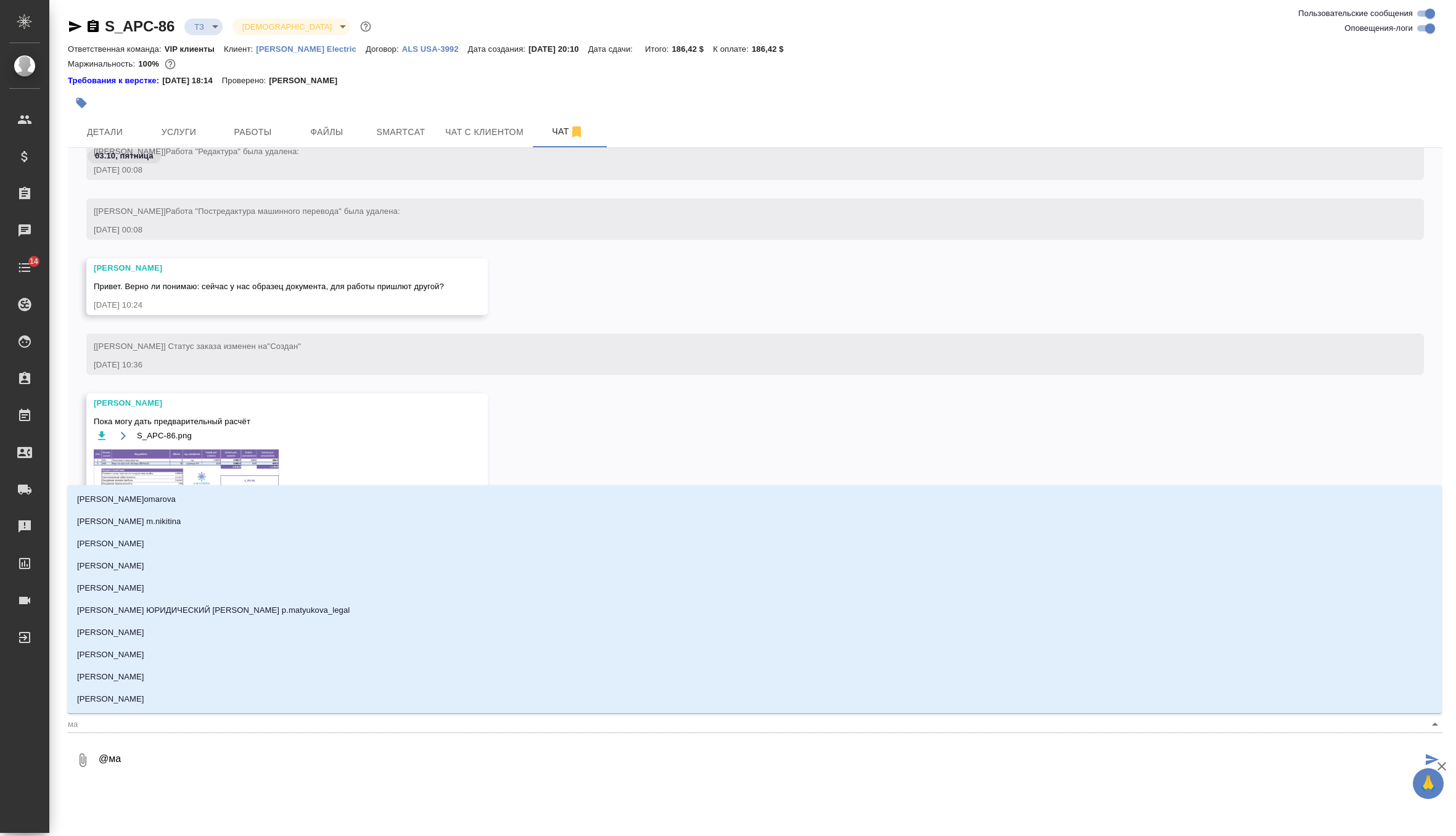
type input "мал"
type textarea "@мало"
type input "мало"
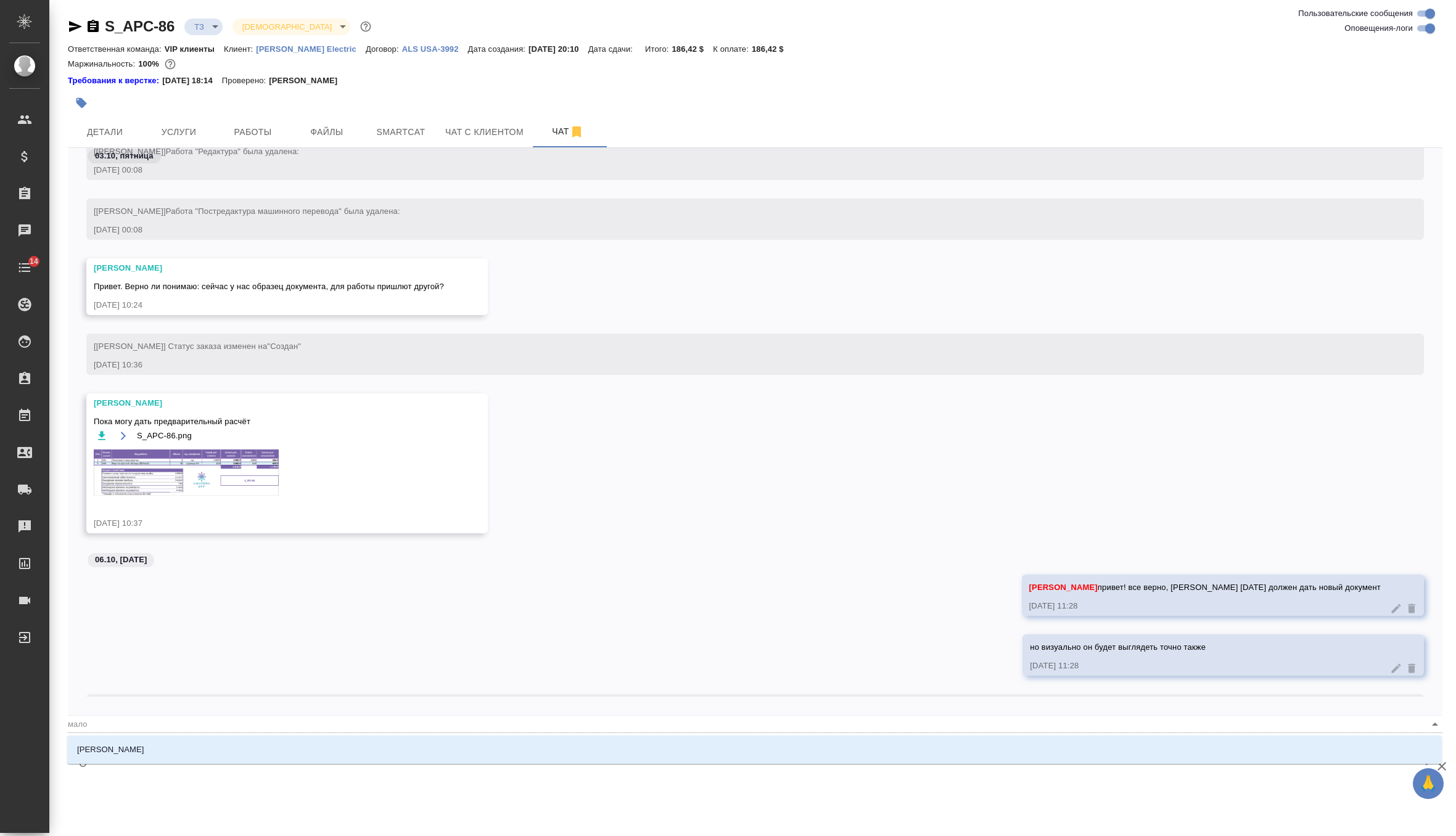
type textarea "@малоф"
type input "малоф"
type textarea "@малофе"
type input "малофе"
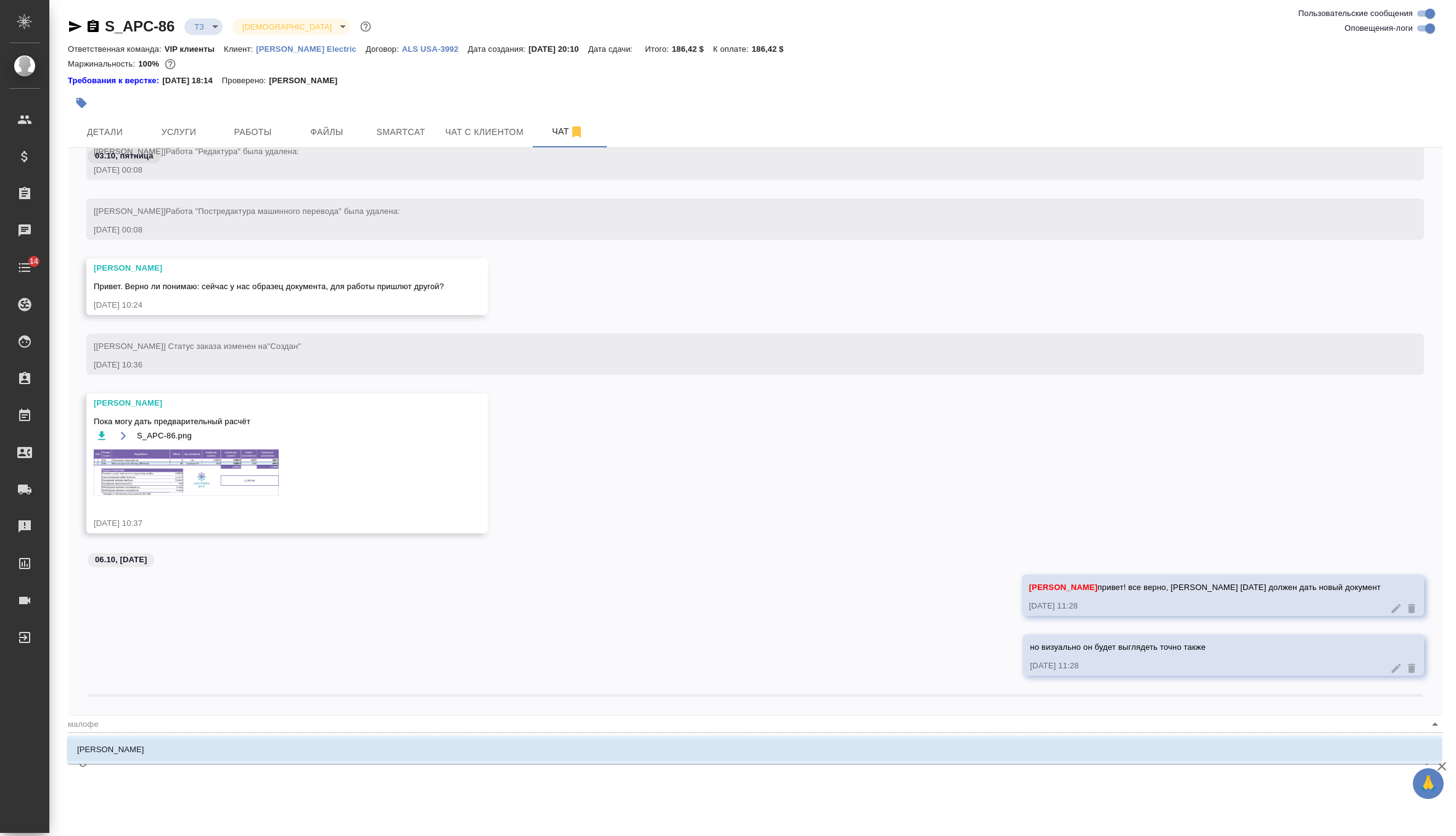
click at [219, 749] on li "Малофеева Екатерина" at bounding box center [754, 749] width 1374 height 22
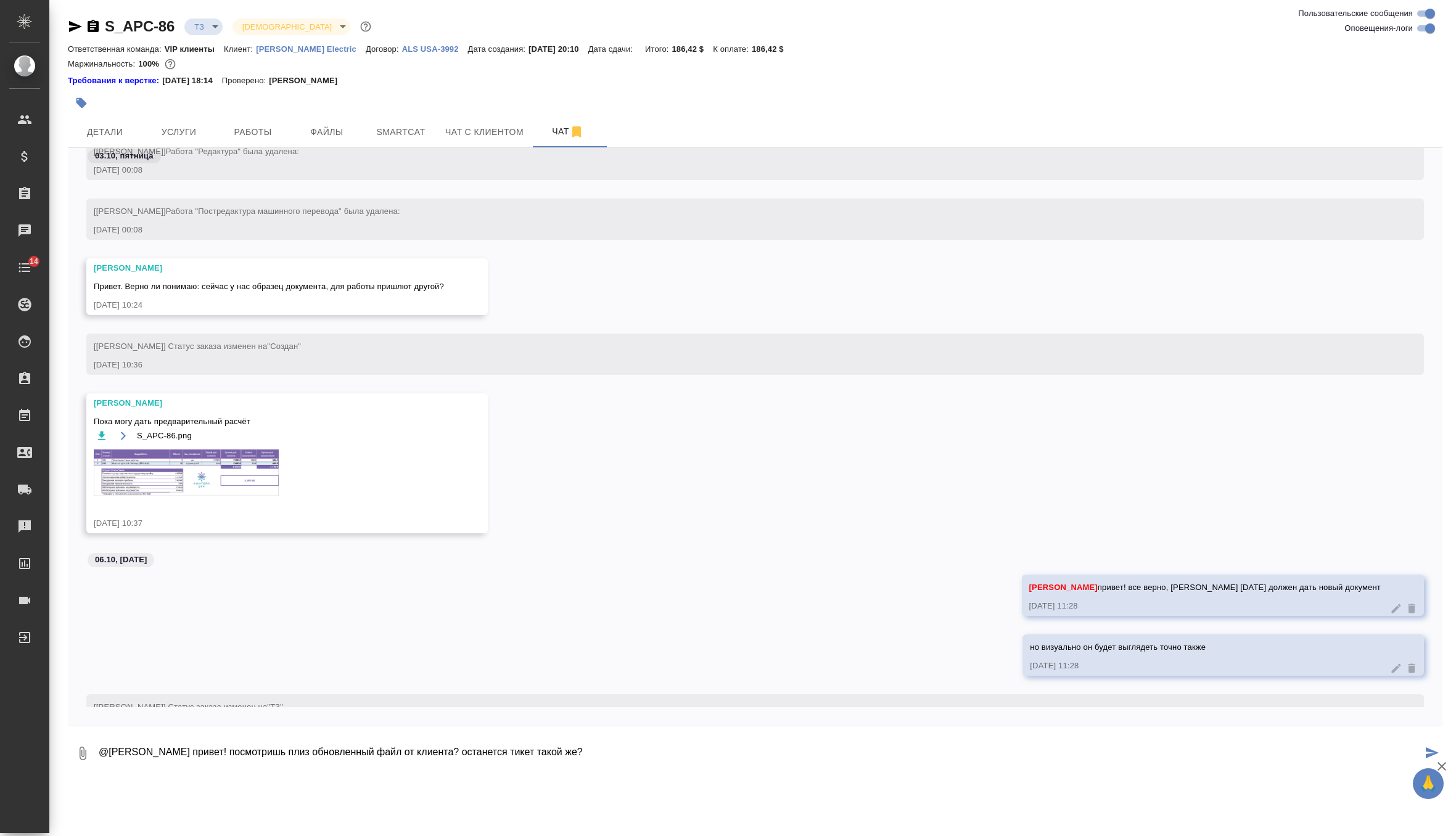
type textarea "@Малофеева Екатерина привет! посмотришь плиз обновленный файл от клиента? остан…"
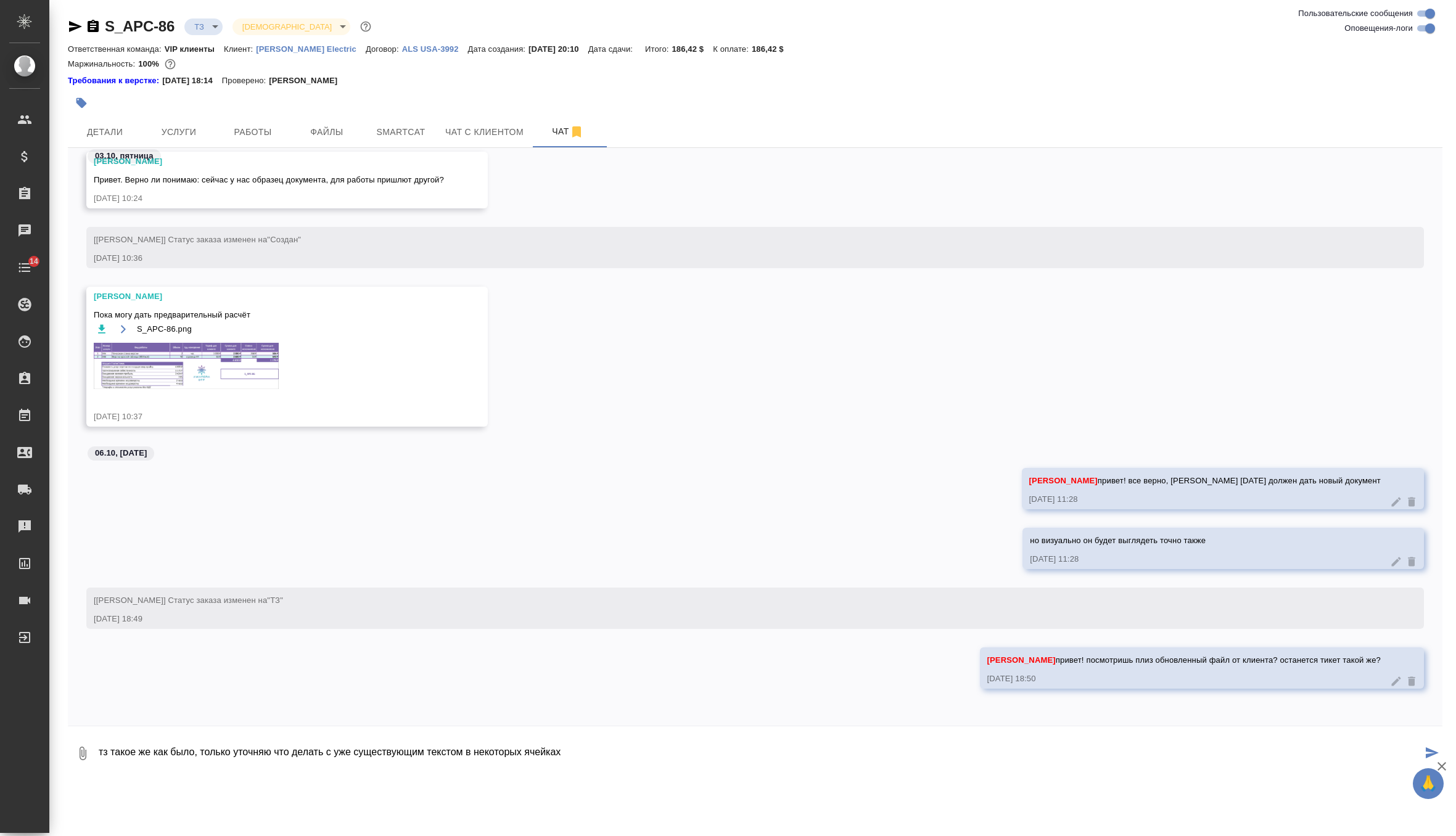
type textarea "тз такое же как было, только уточняю что делать с уже существующим текстом в не…"
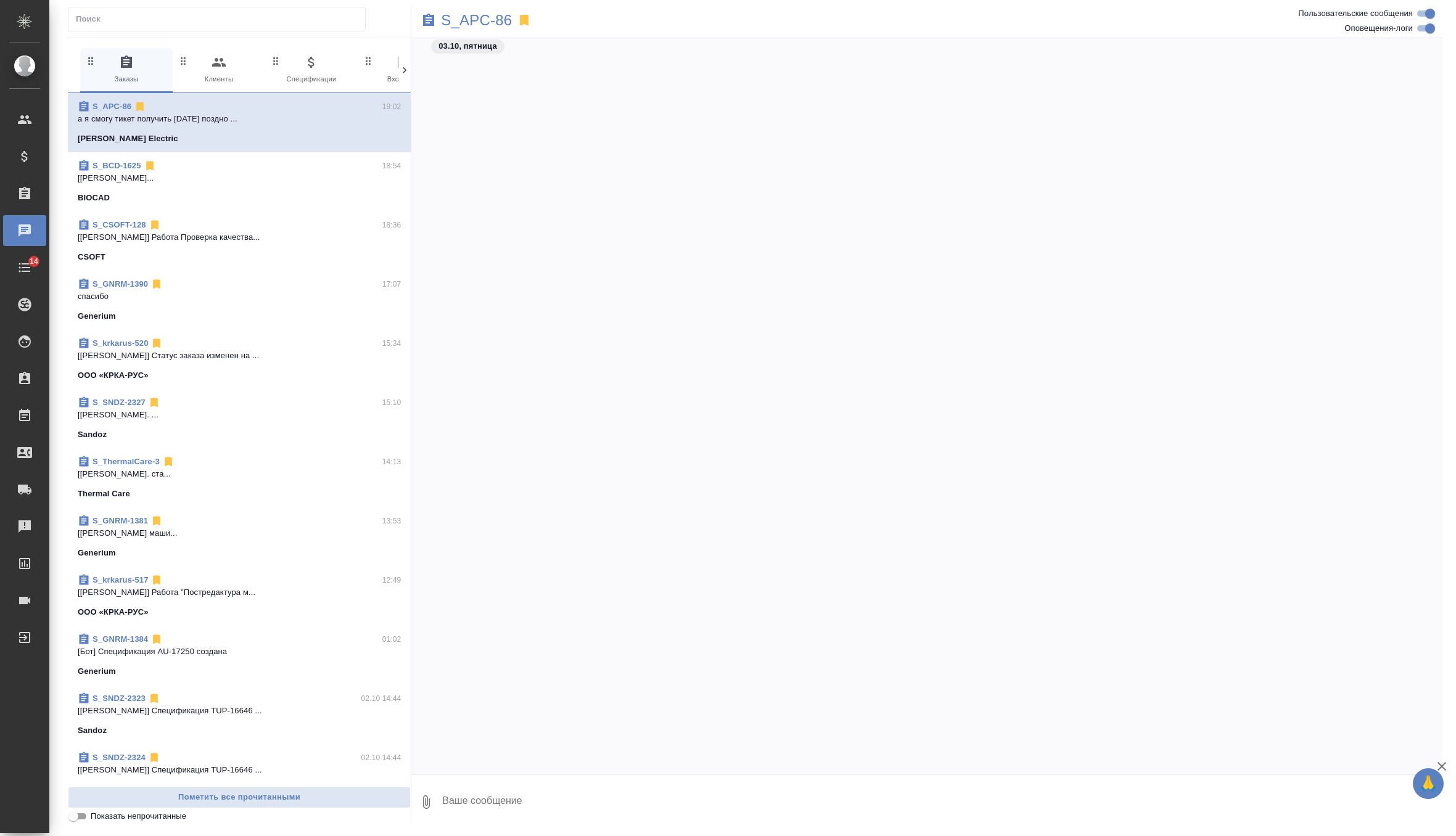
scroll to position [1354, 0]
